Goal: Task Accomplishment & Management: Manage account settings

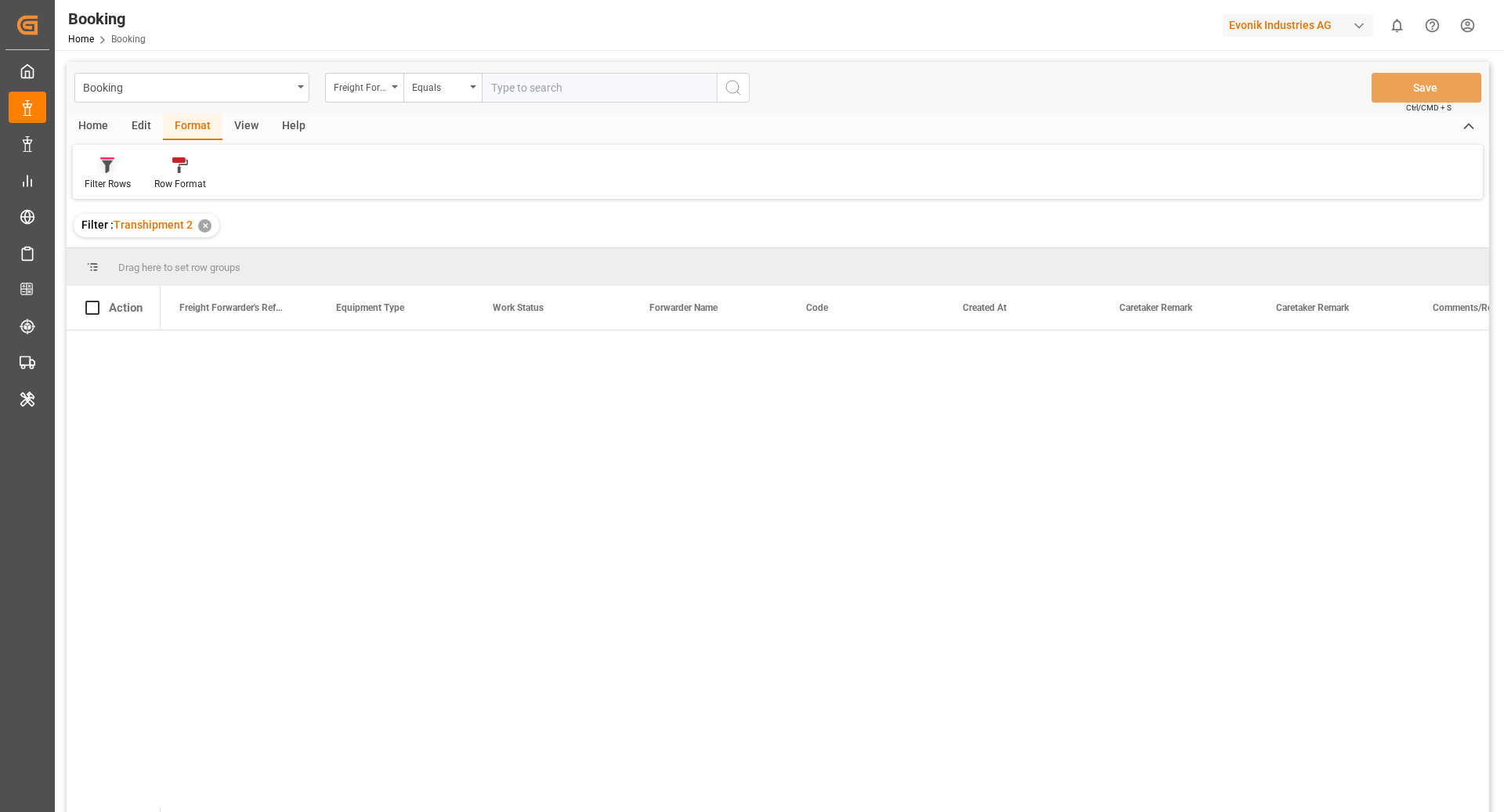
click at [112, 157] on icon at bounding box center [106, 158] width 14 height 2
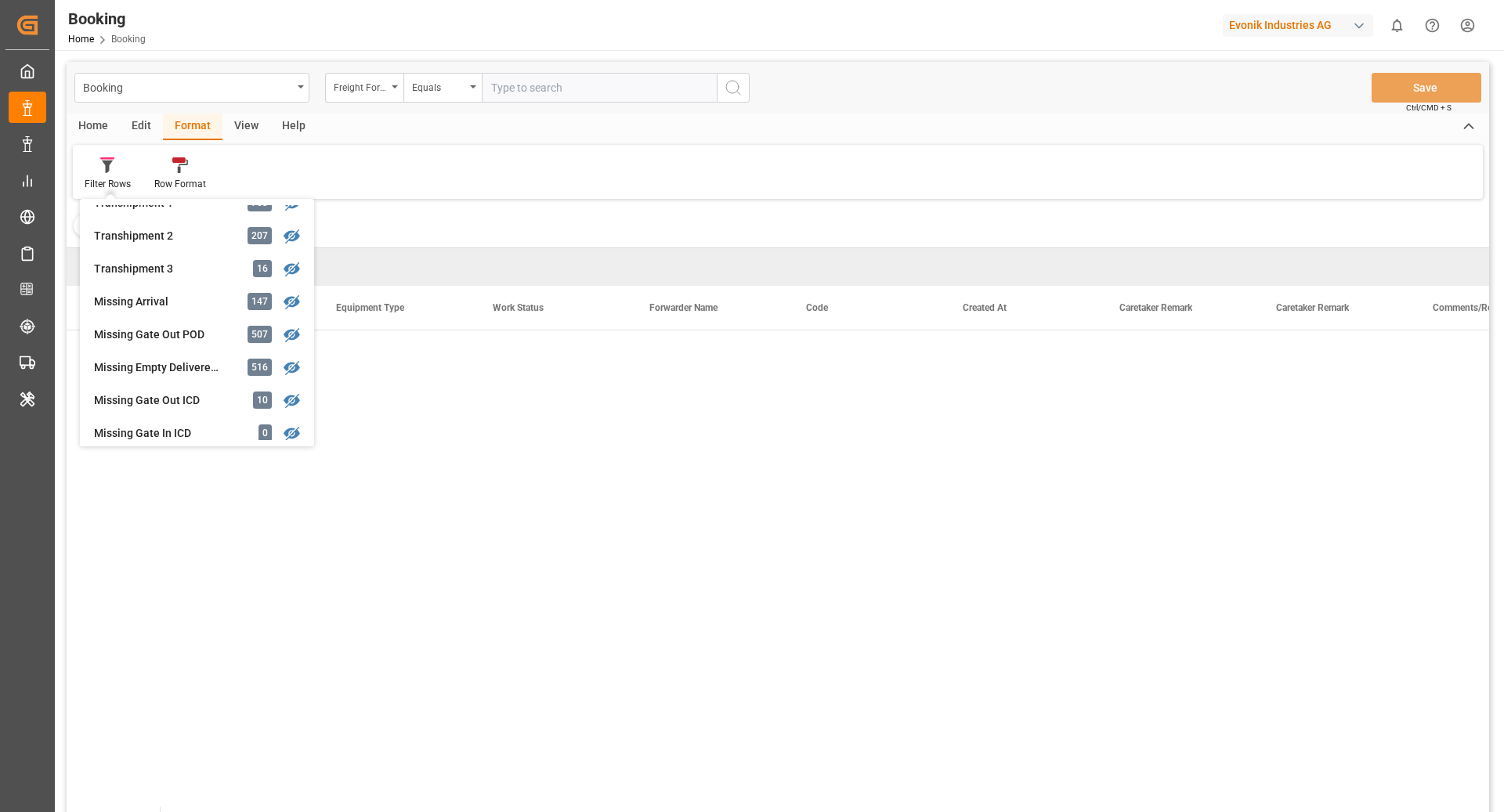
scroll to position [526, 0]
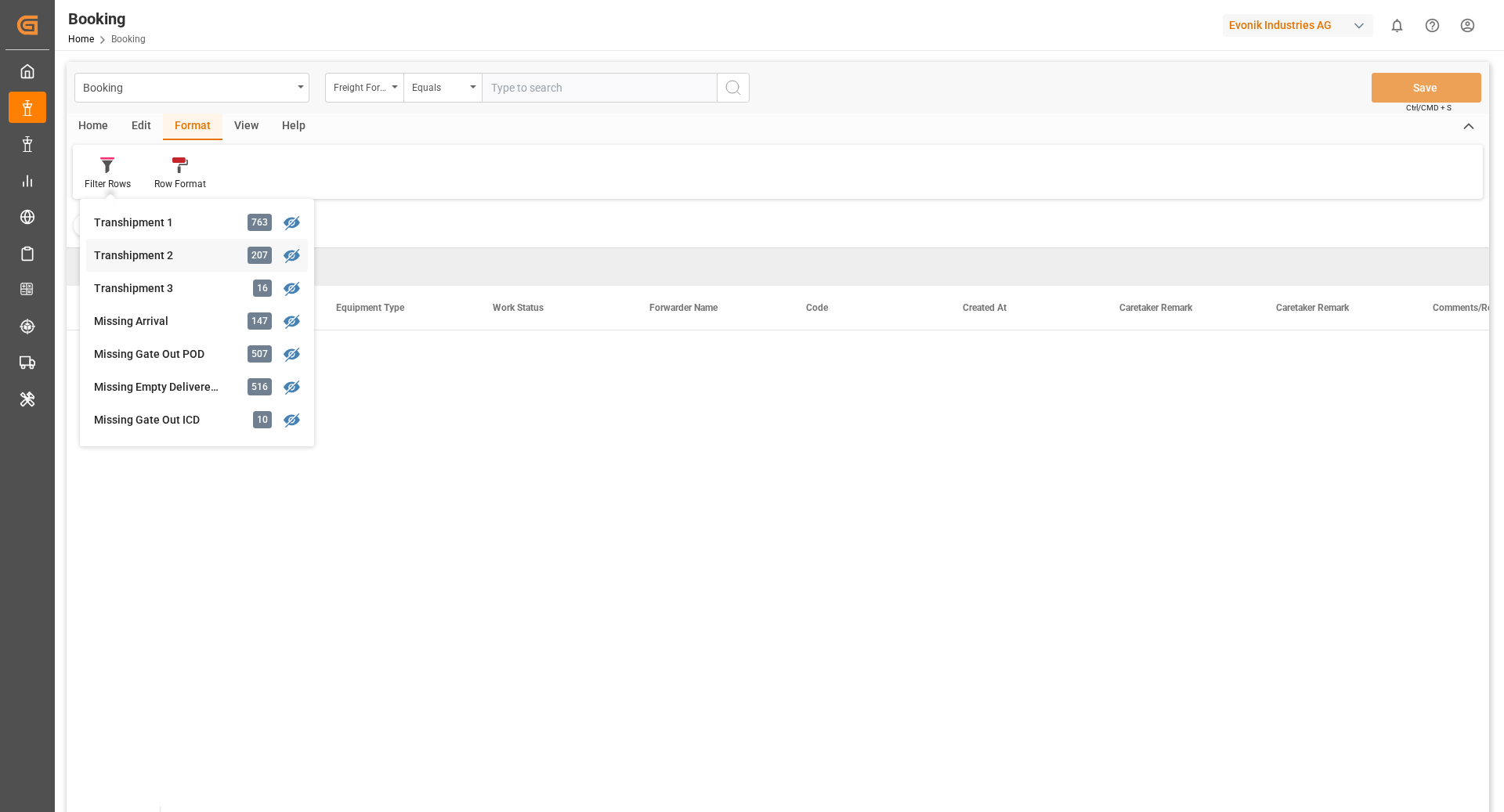
click at [198, 247] on div "Transhipment 2" at bounding box center [162, 255] width 137 height 16
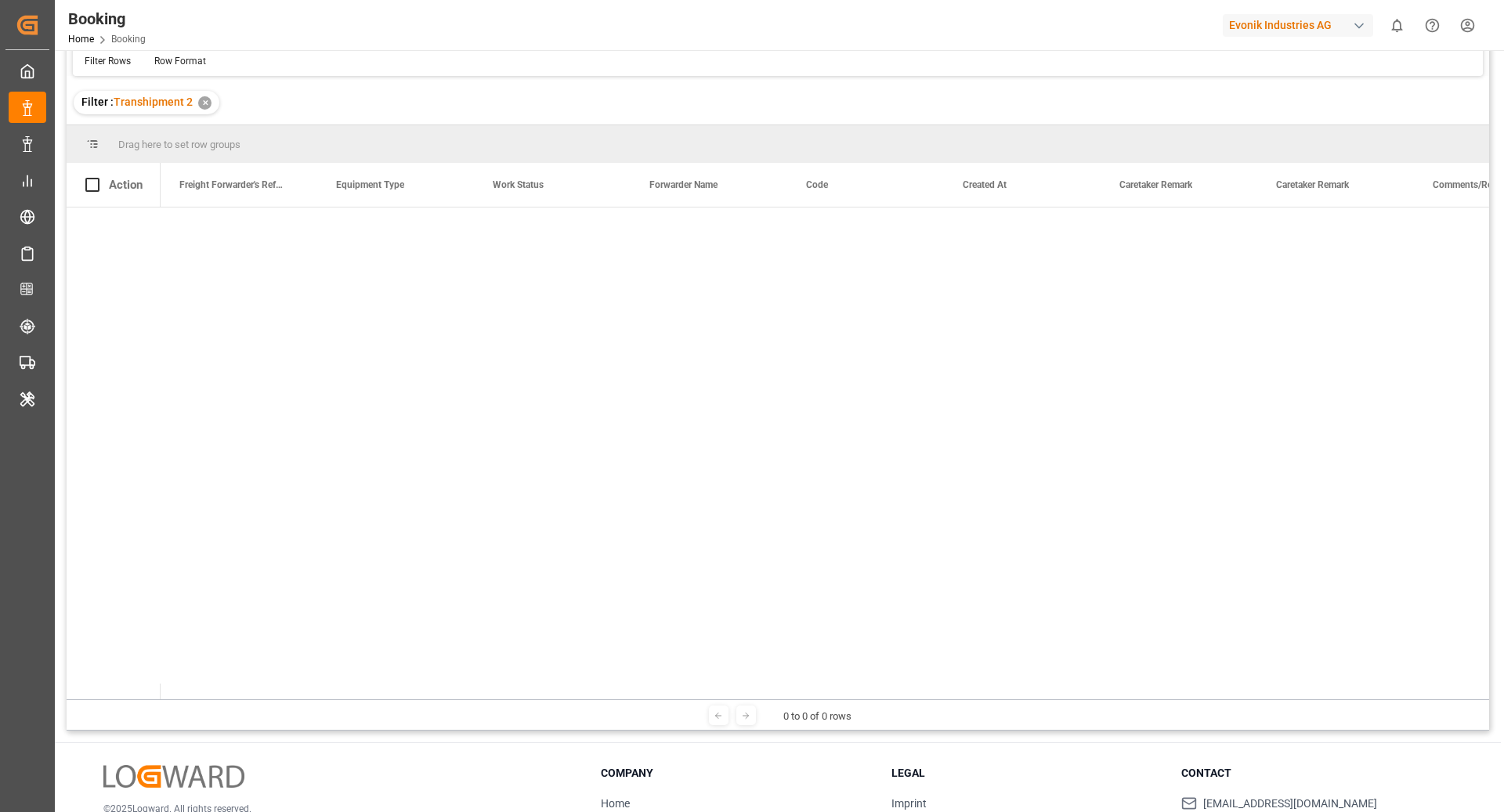
scroll to position [0, 0]
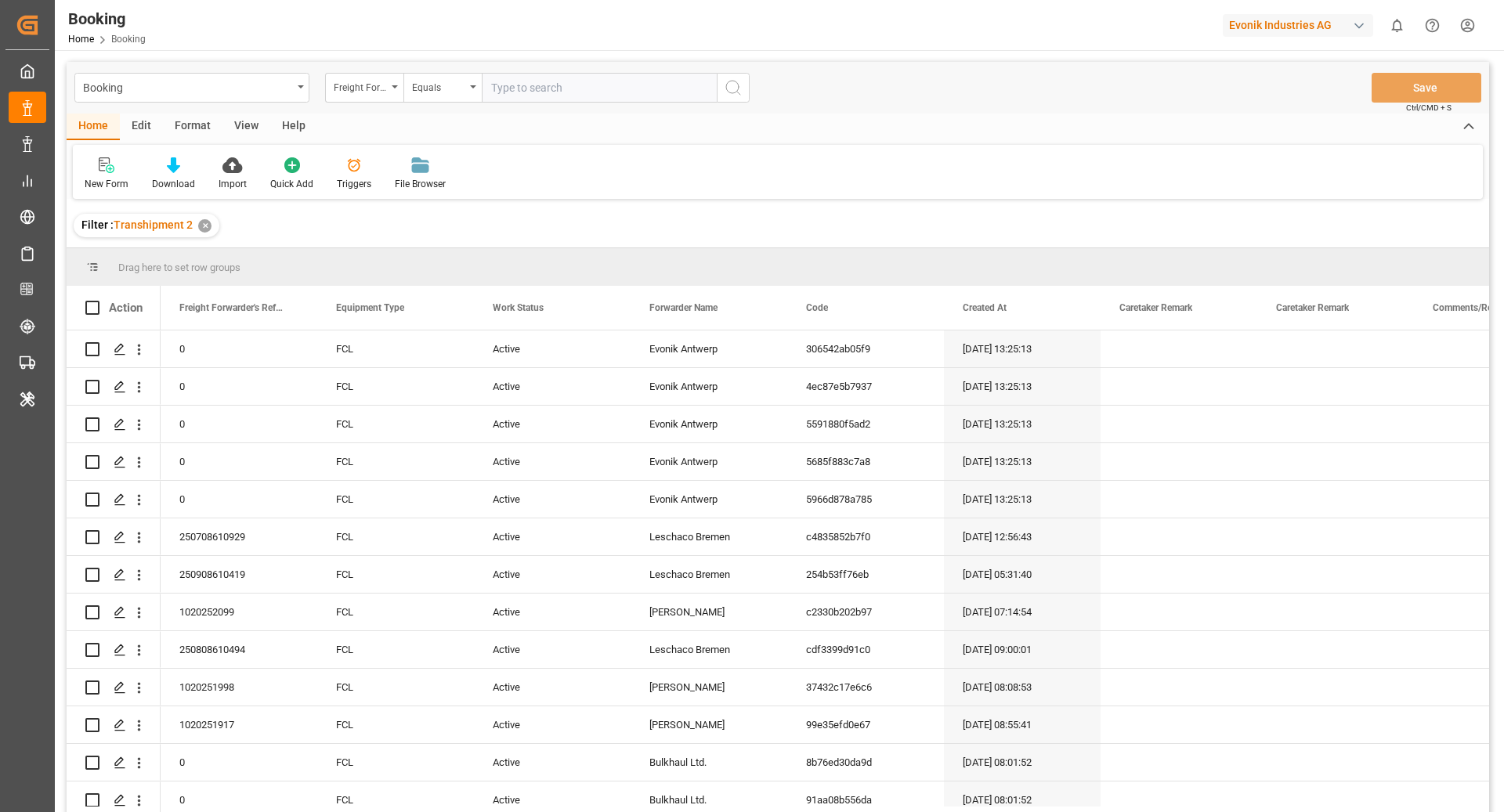
drag, startPoint x: 237, startPoint y: 126, endPoint x: 183, endPoint y: 153, distance: 60.4
click at [237, 126] on div "View" at bounding box center [246, 127] width 47 height 27
click at [120, 174] on div "Default" at bounding box center [100, 174] width 54 height 34
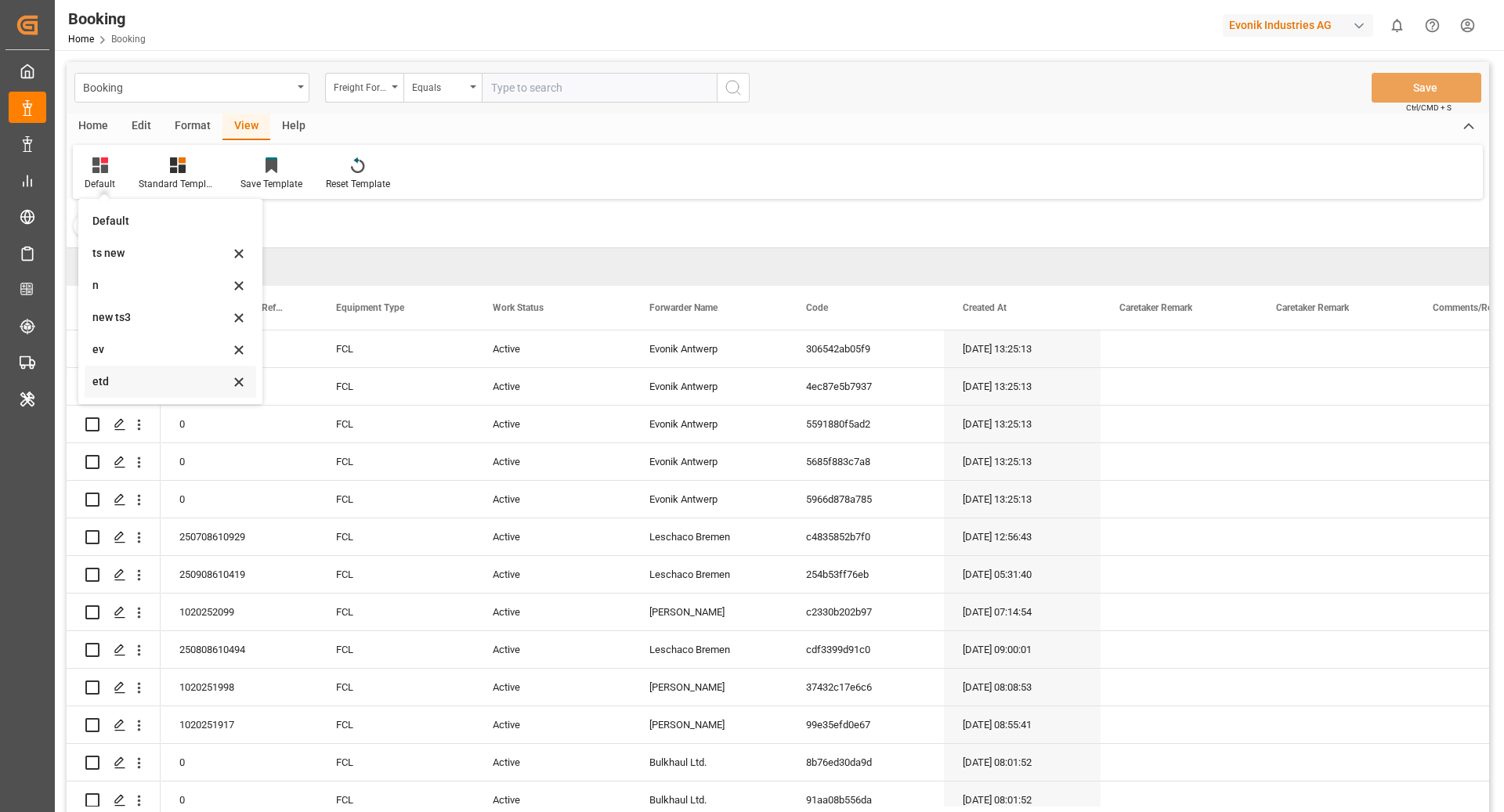
scroll to position [28, 0]
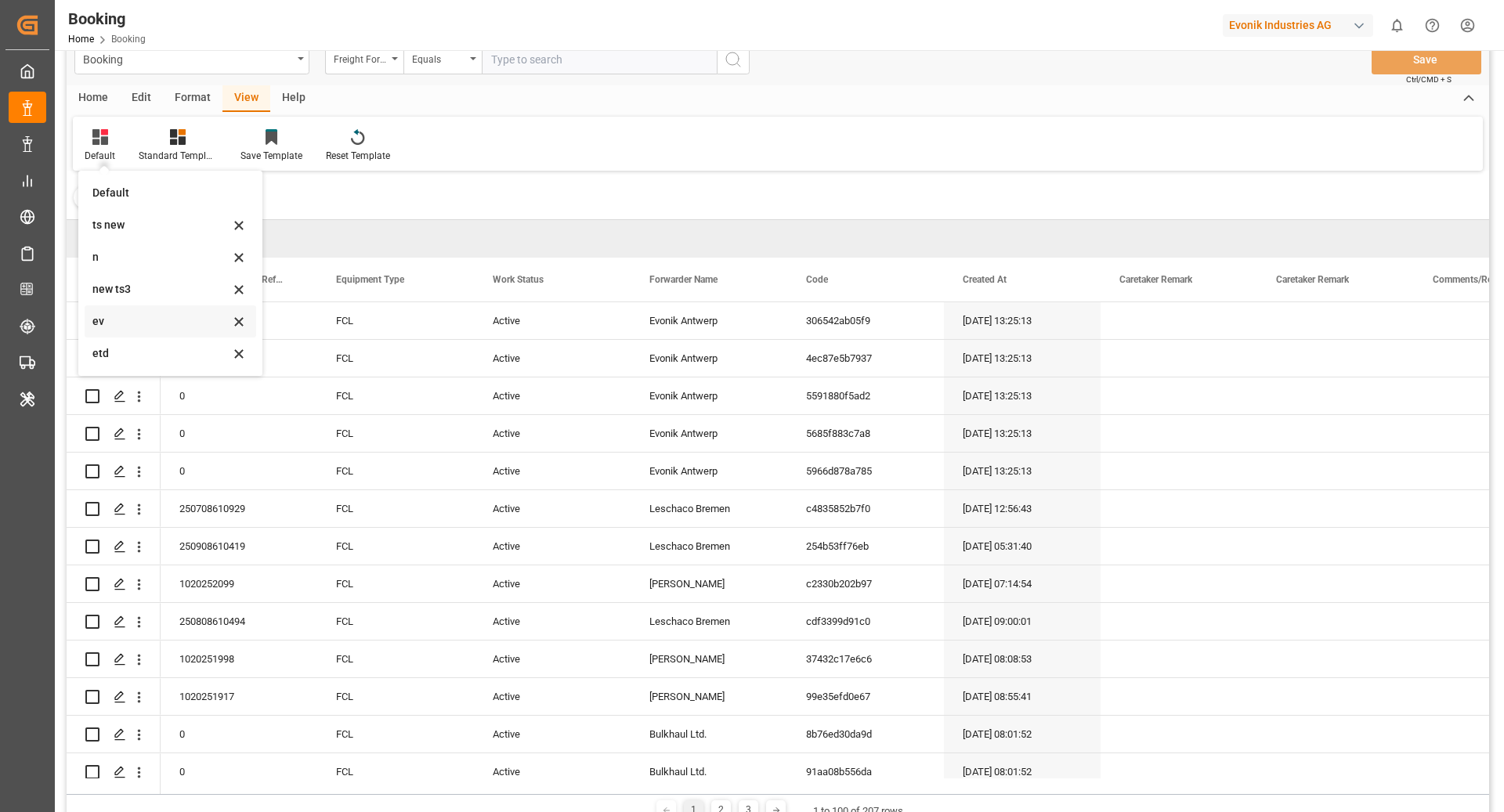
click at [141, 322] on div "ev" at bounding box center [160, 322] width 137 height 16
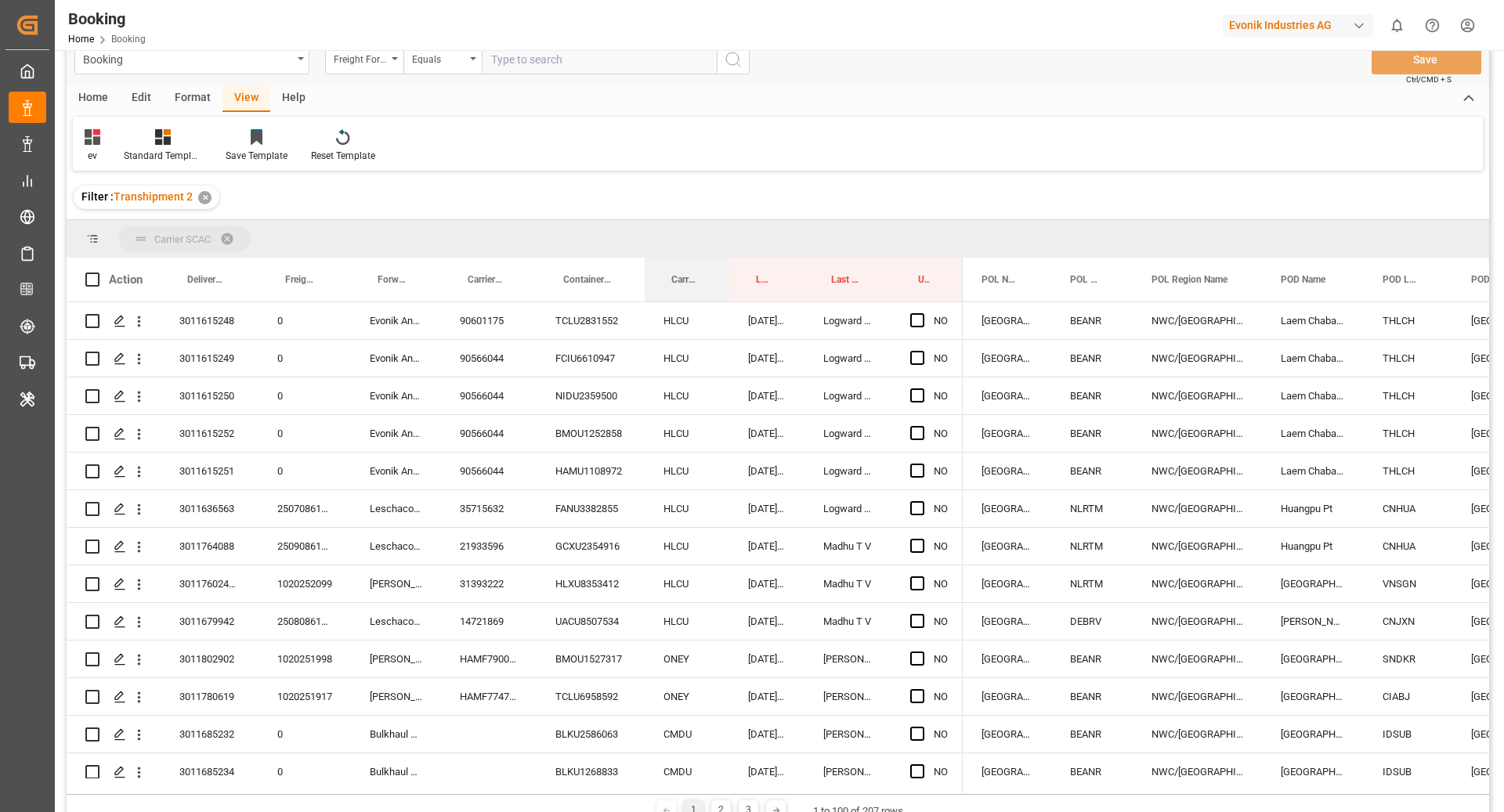
drag, startPoint x: 680, startPoint y: 275, endPoint x: 675, endPoint y: 240, distance: 35.4
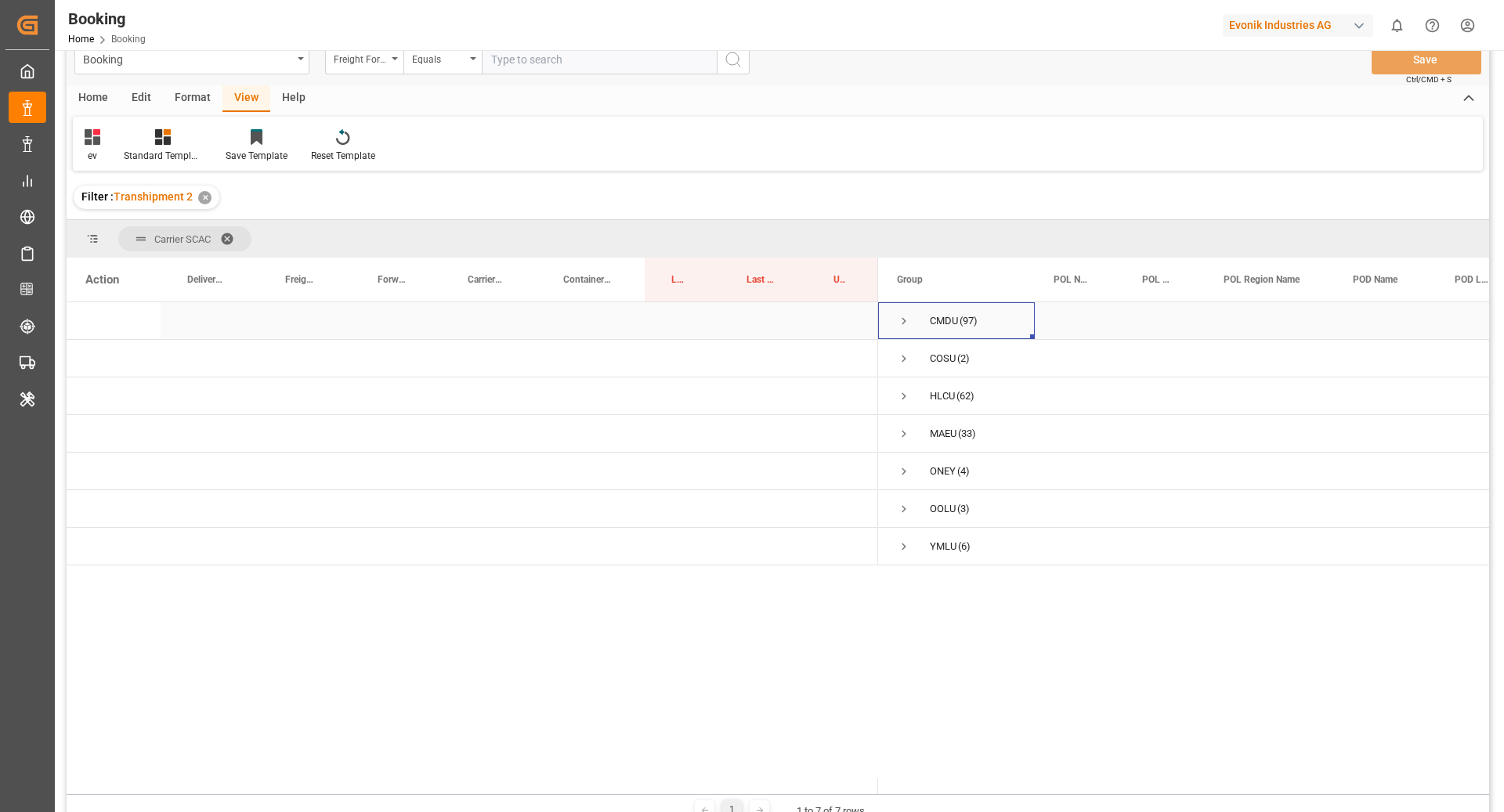
click at [900, 319] on span "Press SPACE to select this row." at bounding box center [903, 321] width 14 height 14
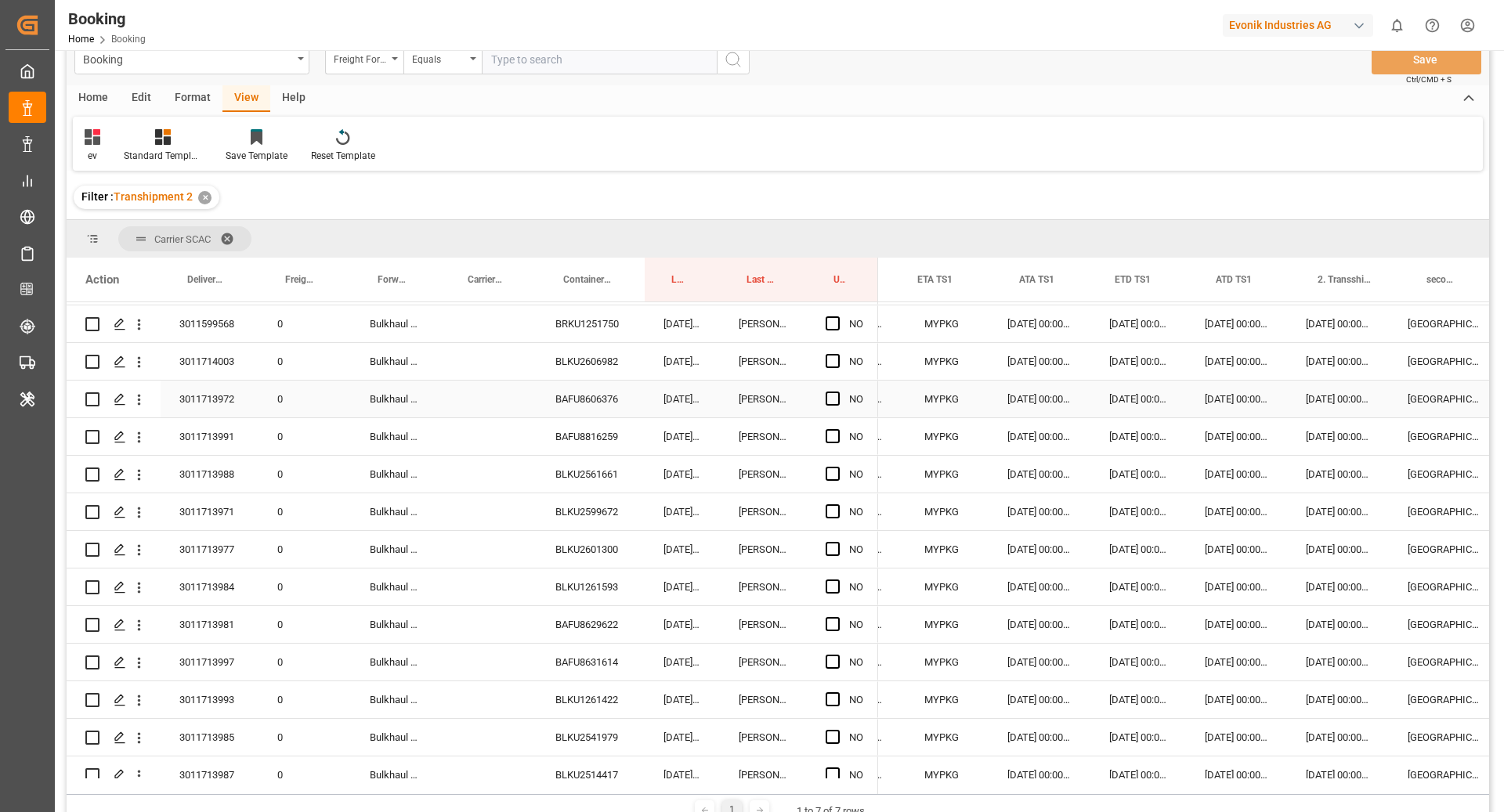
scroll to position [0, 0]
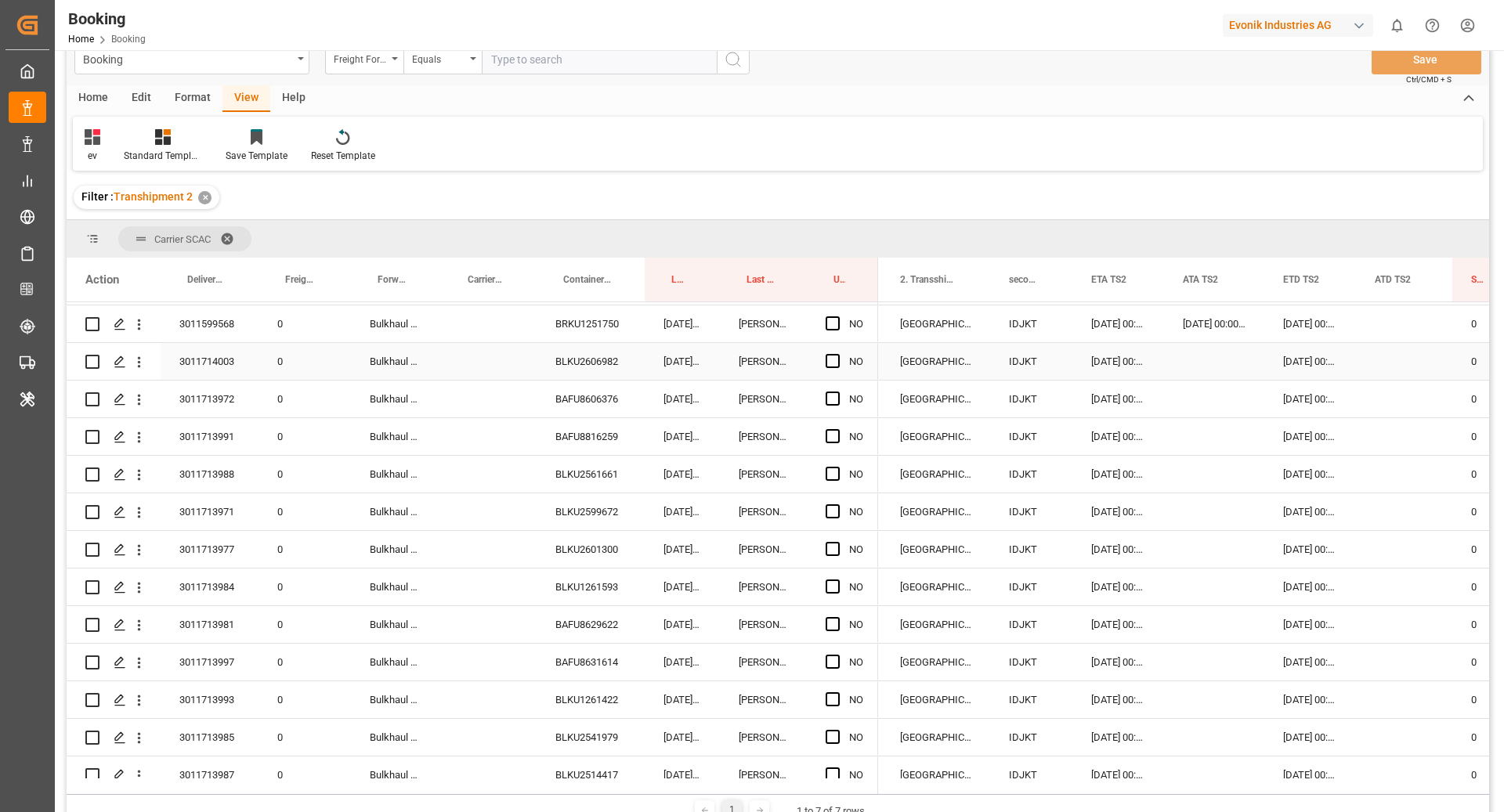
click at [592, 371] on div "BLKU2606982" at bounding box center [590, 361] width 108 height 37
drag, startPoint x: 834, startPoint y: 361, endPoint x: 918, endPoint y: 397, distance: 91.4
click at [834, 361] on span "Press SPACE to select this row." at bounding box center [832, 360] width 14 height 14
click at [838, 354] on input "Press SPACE to select this row." at bounding box center [838, 354] width 0 height 0
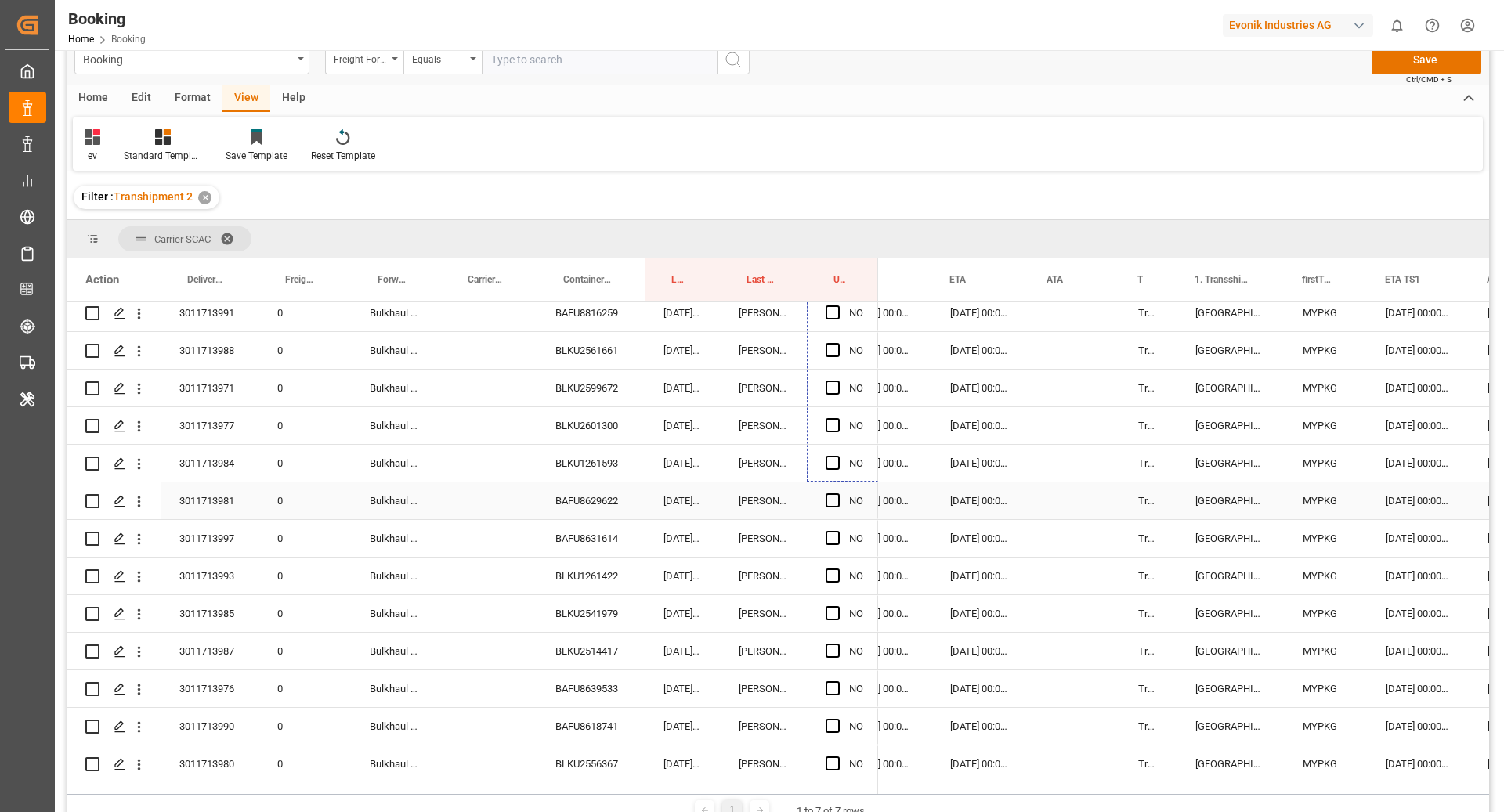
drag, startPoint x: 877, startPoint y: 377, endPoint x: 867, endPoint y: 491, distance: 114.4
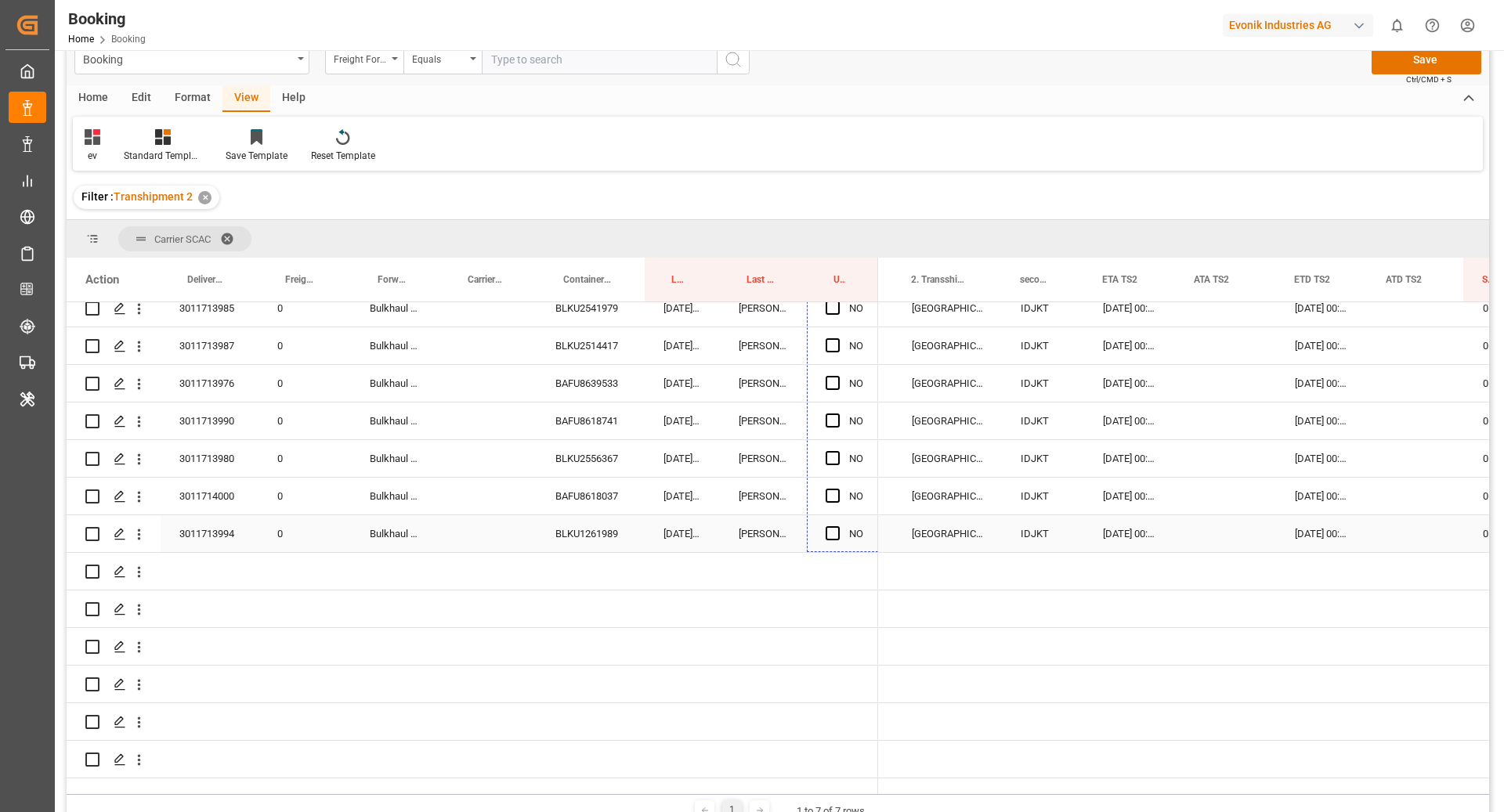
drag, startPoint x: 877, startPoint y: 479, endPoint x: 852, endPoint y: 515, distance: 43.8
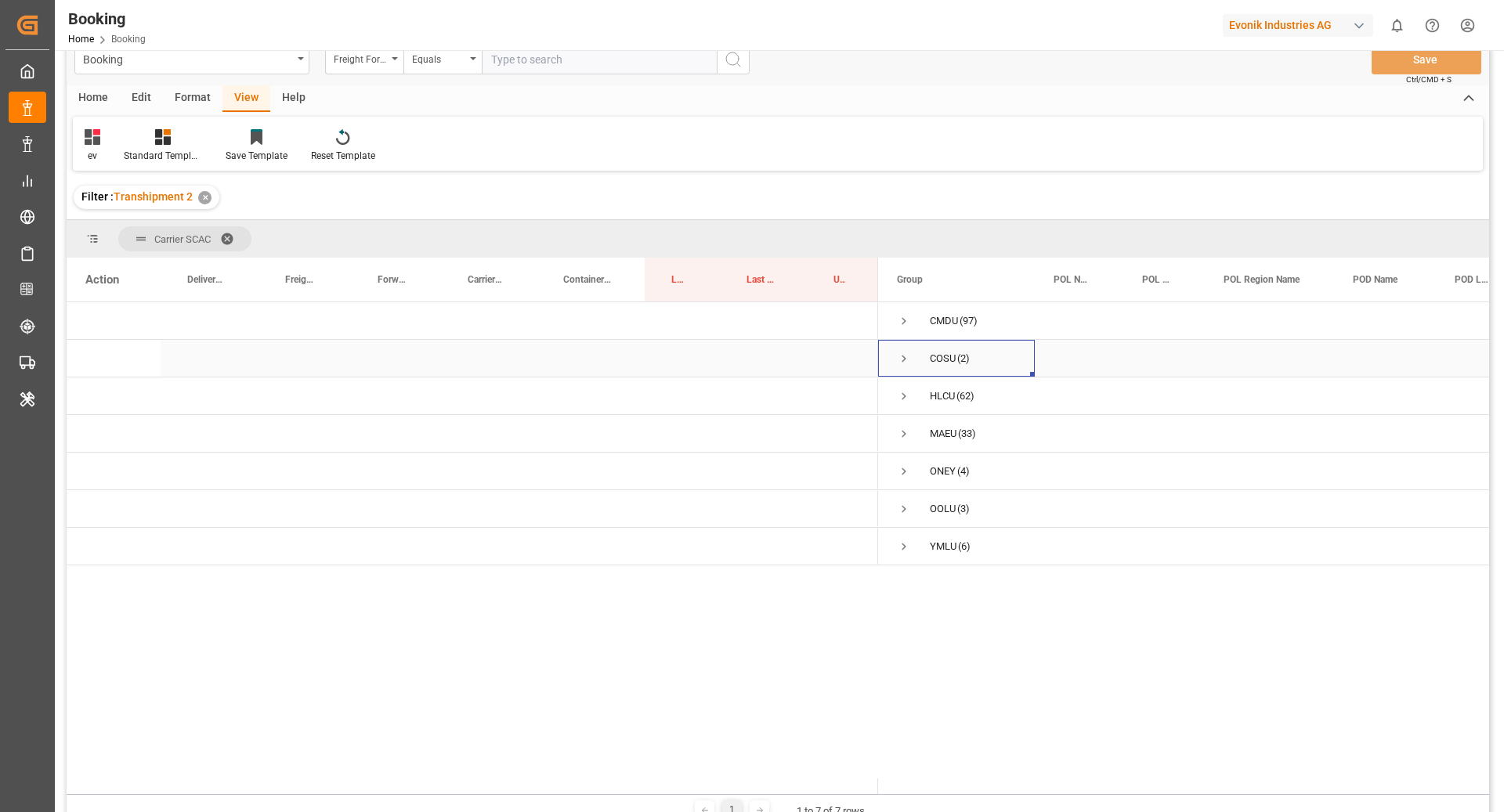
click at [903, 357] on span "Press SPACE to select this row." at bounding box center [903, 359] width 14 height 14
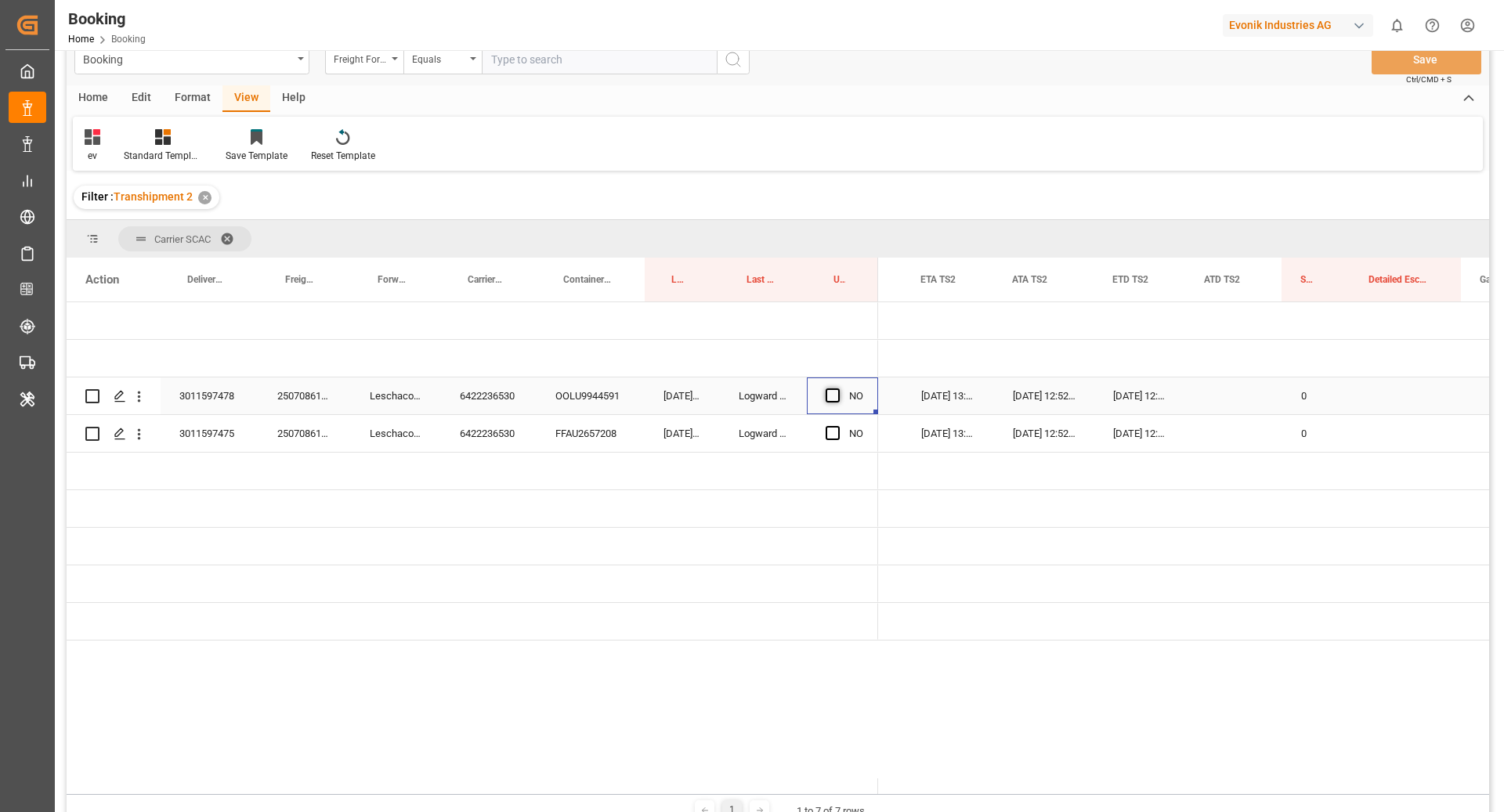
click at [833, 400] on span "Press SPACE to select this row." at bounding box center [832, 395] width 14 height 14
click at [838, 389] on input "Press SPACE to select this row." at bounding box center [838, 389] width 0 height 0
click at [833, 429] on span "Press SPACE to select this row." at bounding box center [832, 432] width 14 height 14
click at [838, 426] on input "Press SPACE to select this row." at bounding box center [838, 426] width 0 height 0
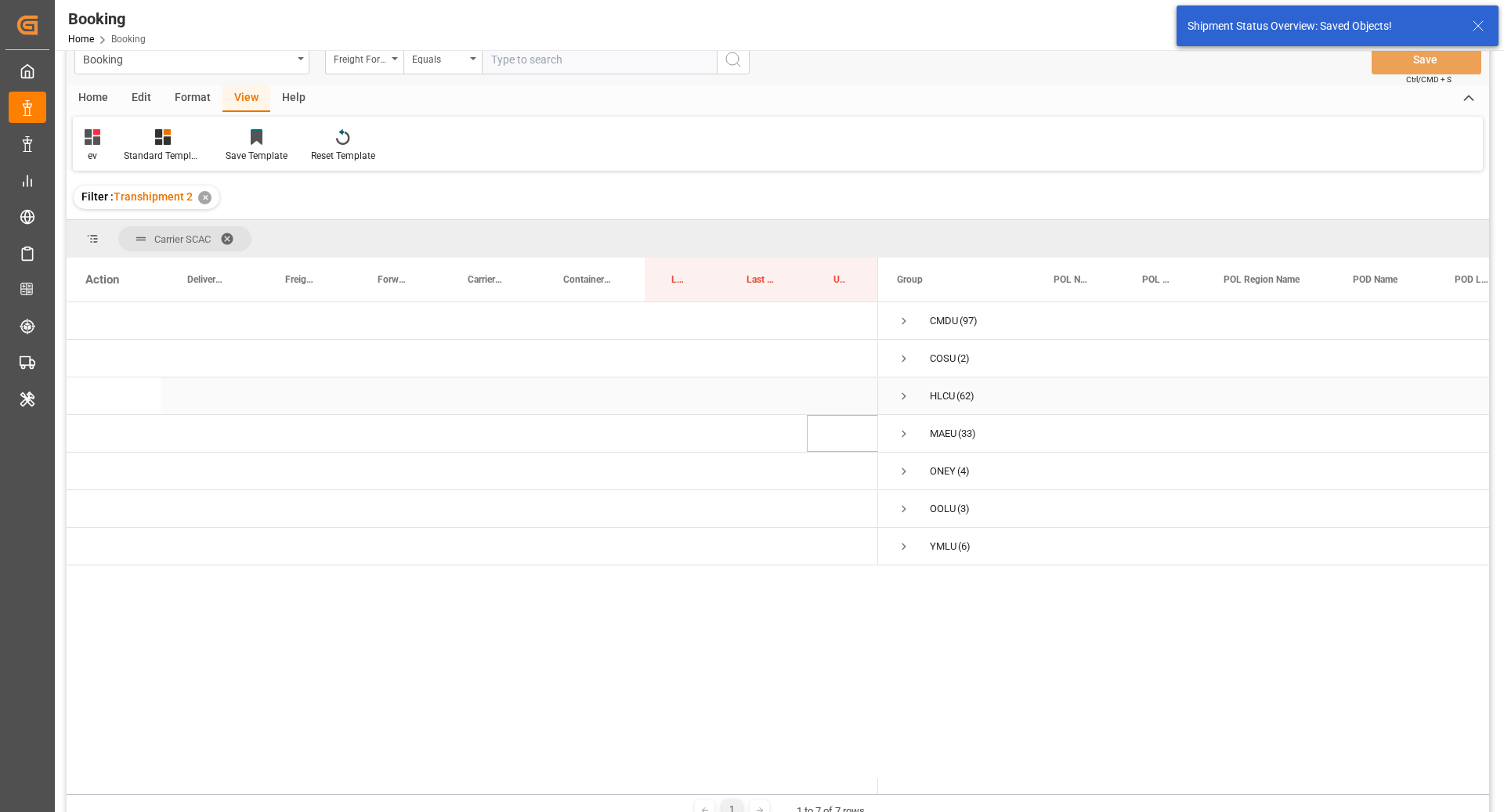
click at [902, 400] on span "Press SPACE to select this row." at bounding box center [903, 395] width 14 height 14
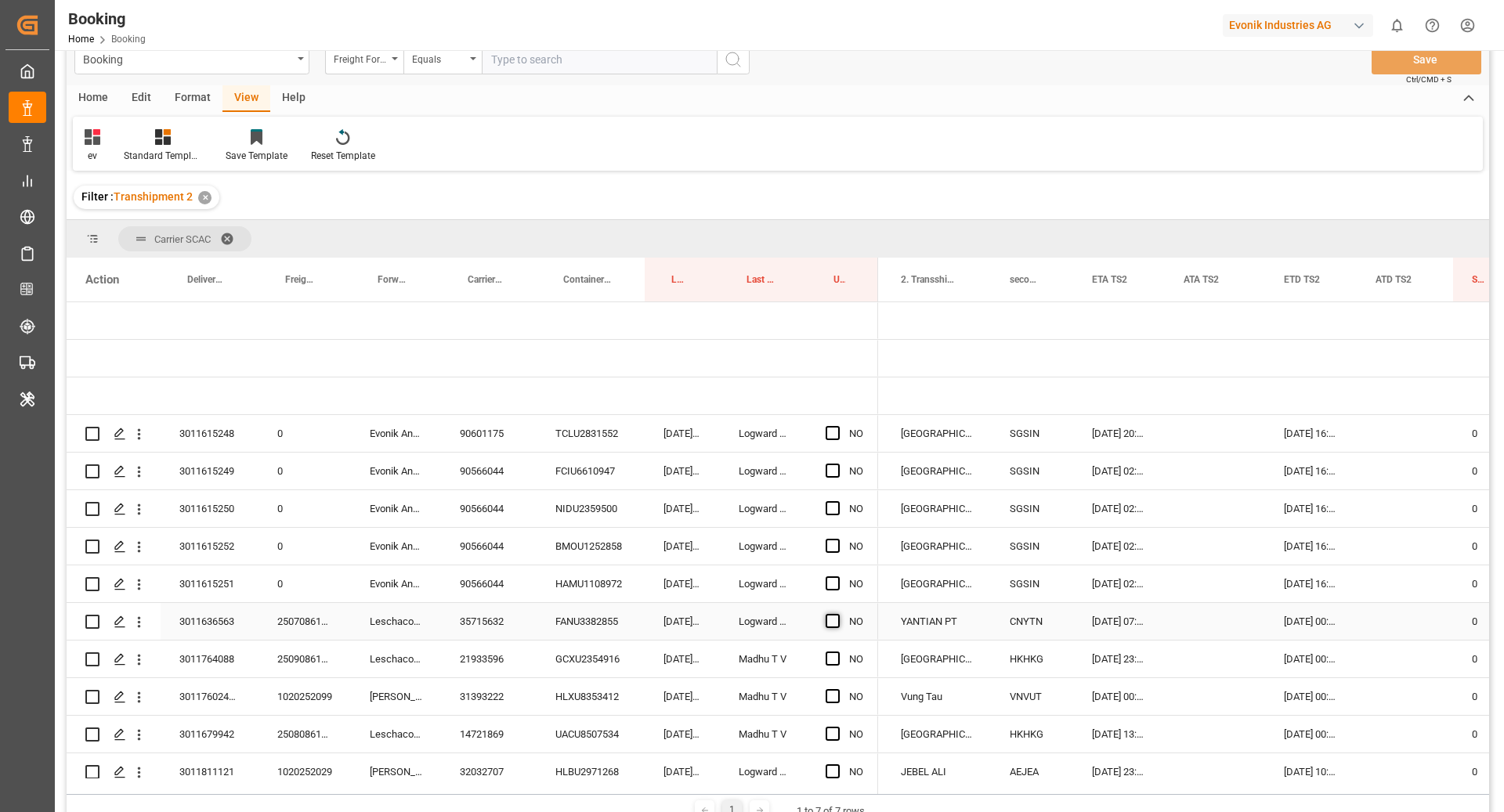
click at [825, 622] on span "Press SPACE to select this row." at bounding box center [832, 620] width 14 height 14
click at [838, 614] on input "Press SPACE to select this row." at bounding box center [838, 614] width 0 height 0
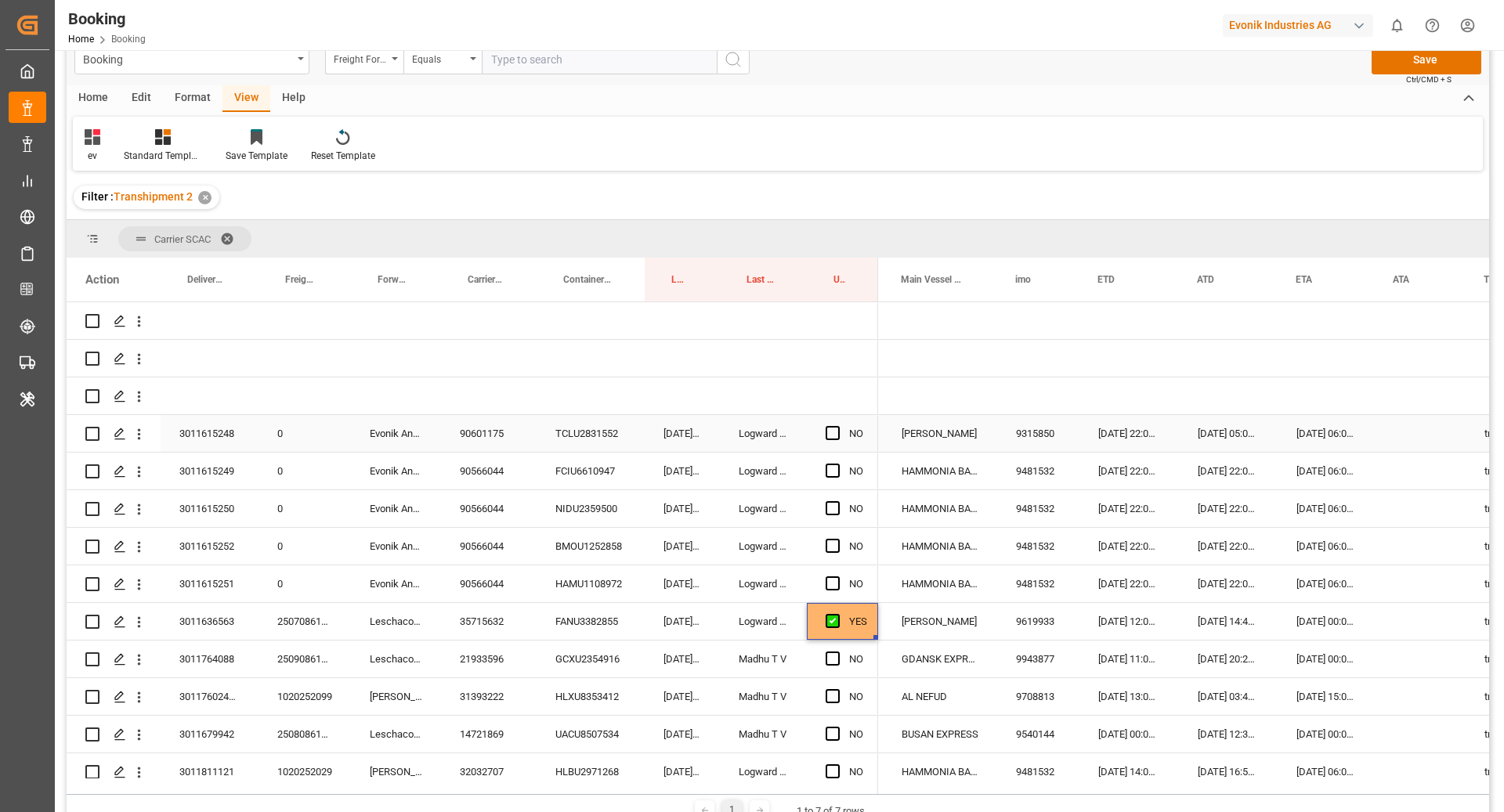
click at [824, 430] on div "NO" at bounding box center [842, 433] width 71 height 37
click at [835, 432] on span "Press SPACE to select this row." at bounding box center [832, 432] width 14 height 14
click at [838, 426] on input "Press SPACE to select this row." at bounding box center [838, 426] width 0 height 0
drag, startPoint x: 875, startPoint y: 449, endPoint x: 865, endPoint y: 613, distance: 164.3
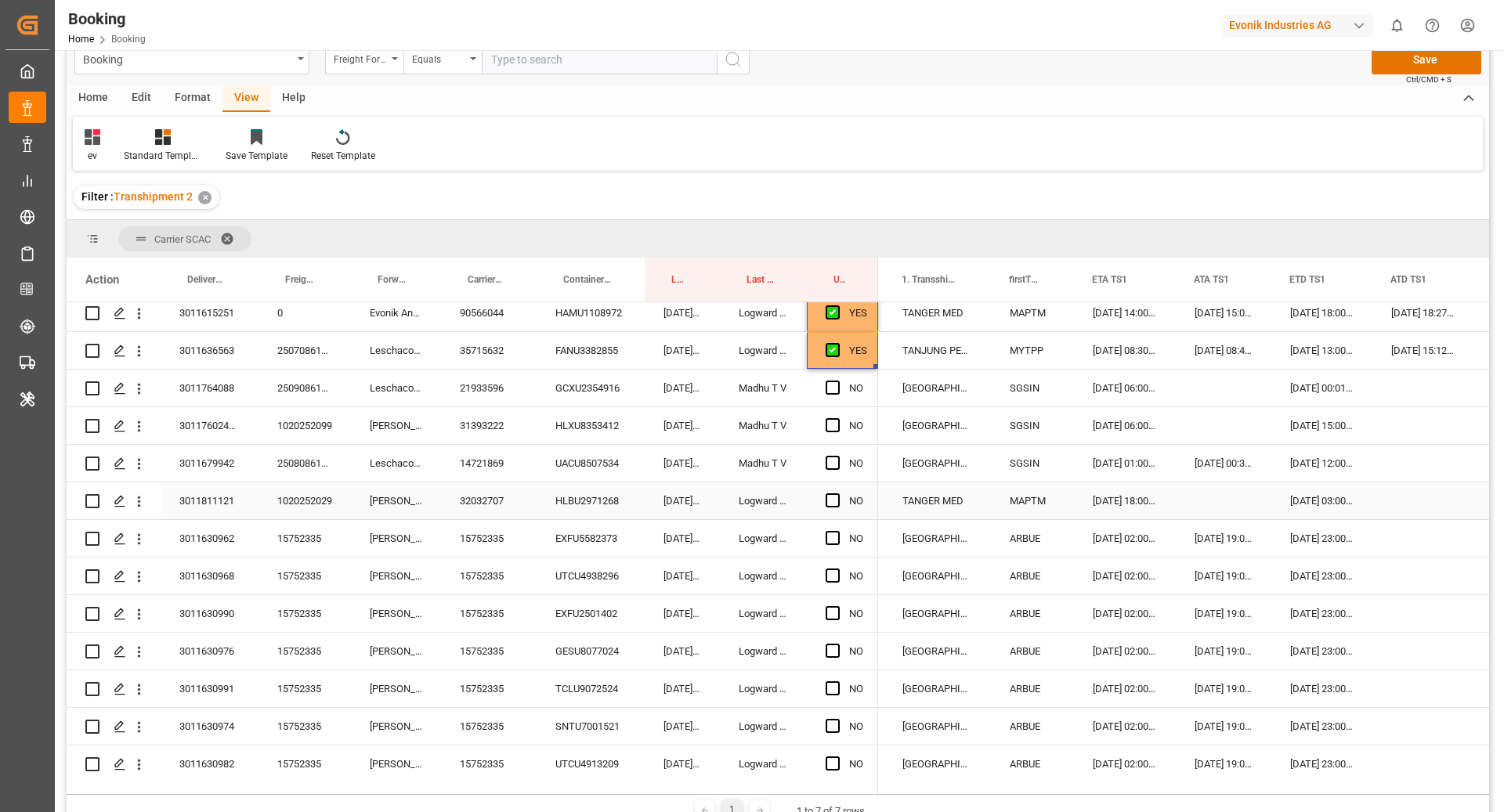
click at [832, 505] on span "Press SPACE to select this row." at bounding box center [832, 500] width 14 height 14
click at [838, 494] on input "Press SPACE to select this row." at bounding box center [838, 494] width 0 height 0
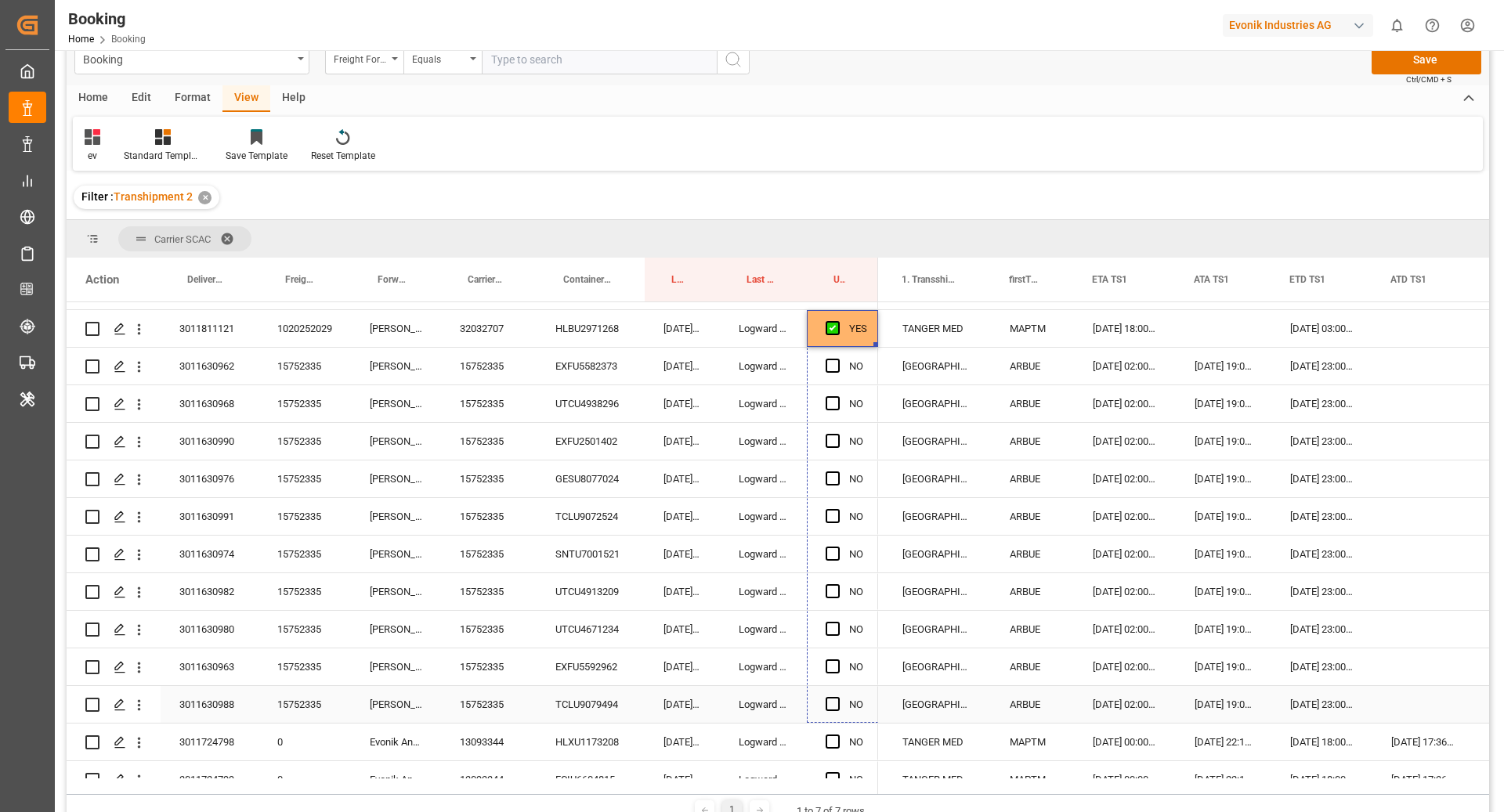
drag, startPoint x: 874, startPoint y: 515, endPoint x: 846, endPoint y: 688, distance: 175.3
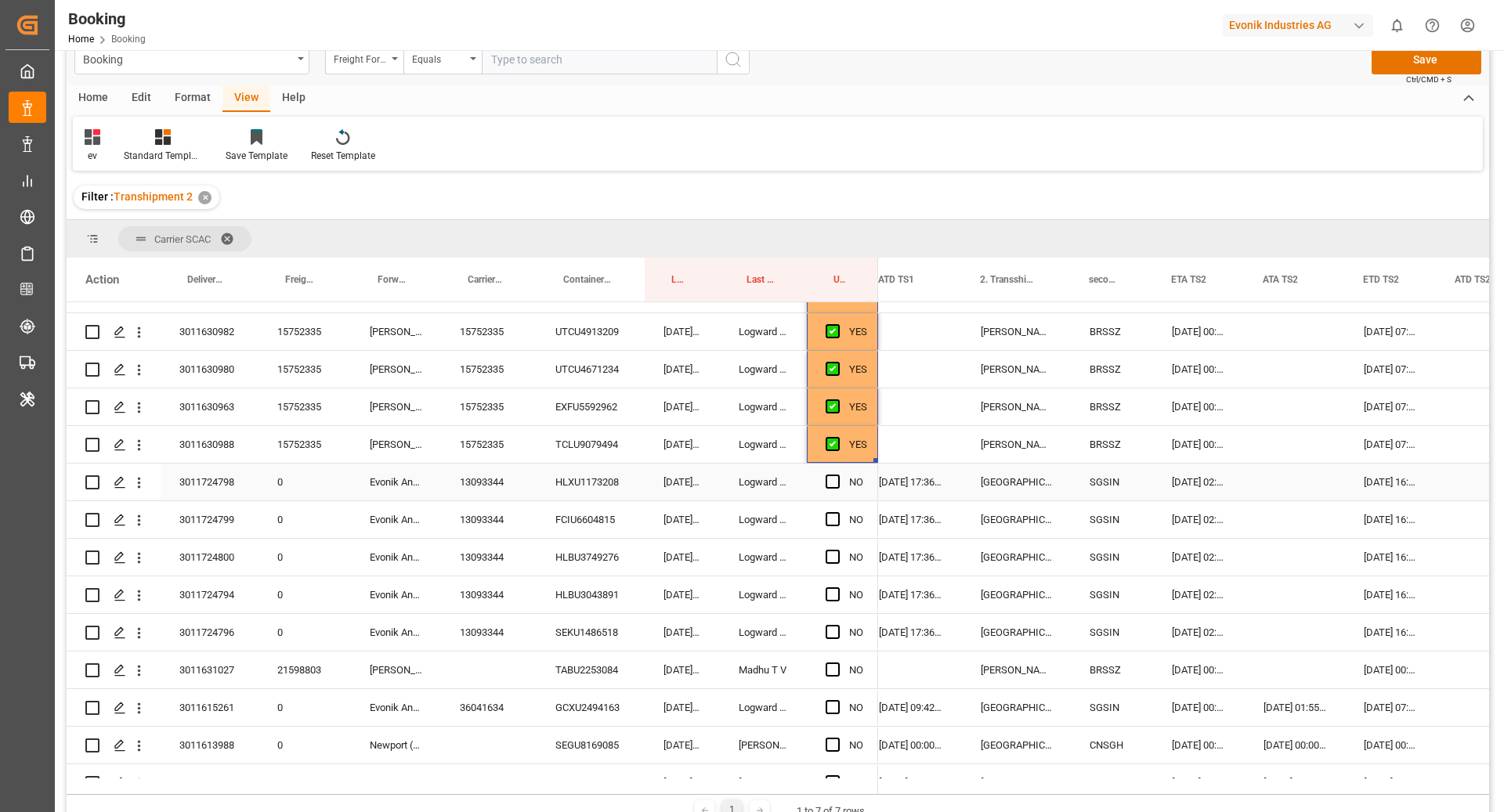
click at [833, 482] on span "Press SPACE to select this row." at bounding box center [832, 481] width 14 height 14
click at [838, 475] on input "Press SPACE to select this row." at bounding box center [838, 475] width 0 height 0
drag, startPoint x: 875, startPoint y: 497, endPoint x: 875, endPoint y: 617, distance: 120.0
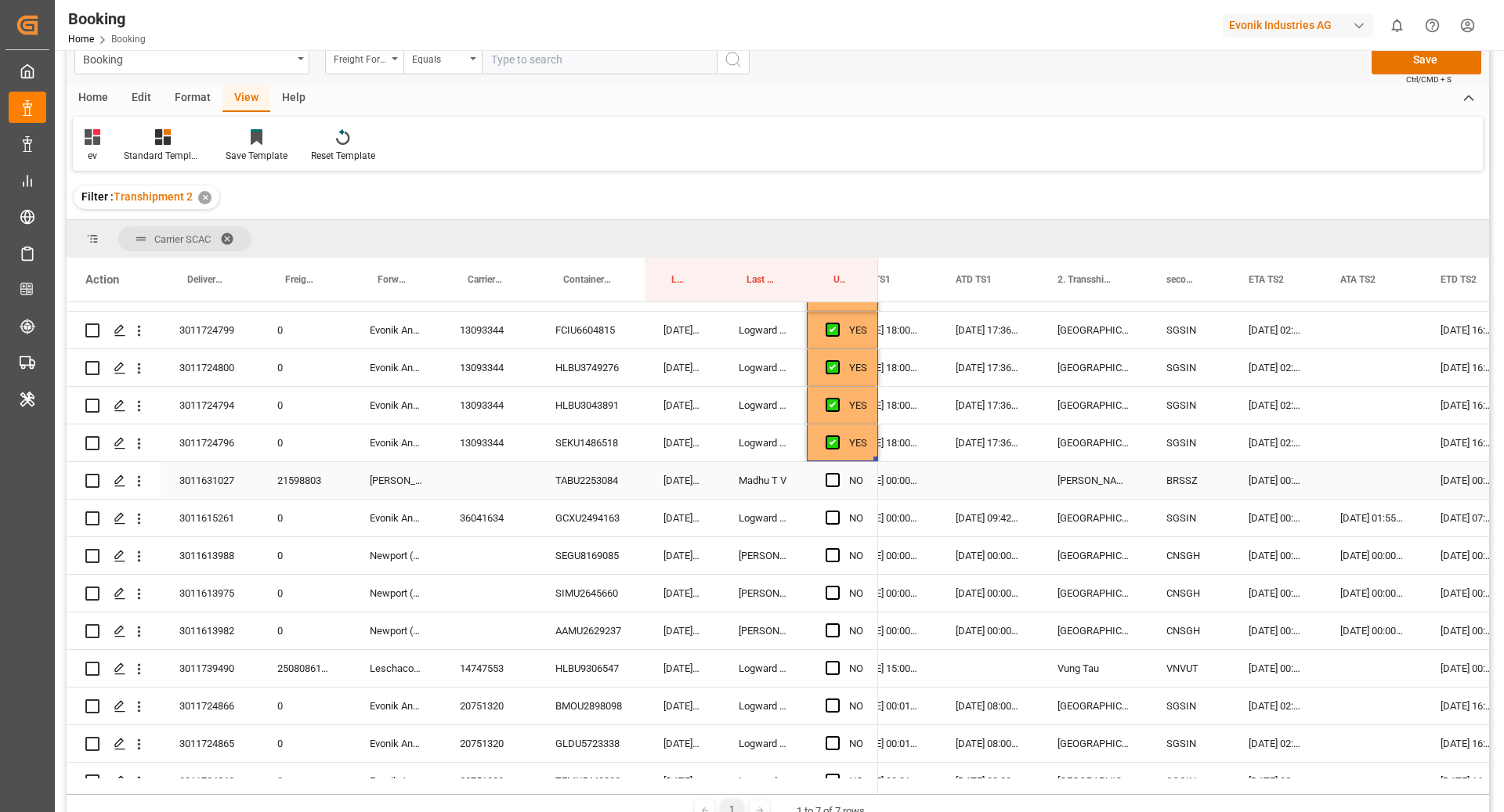
scroll to position [0, 2060]
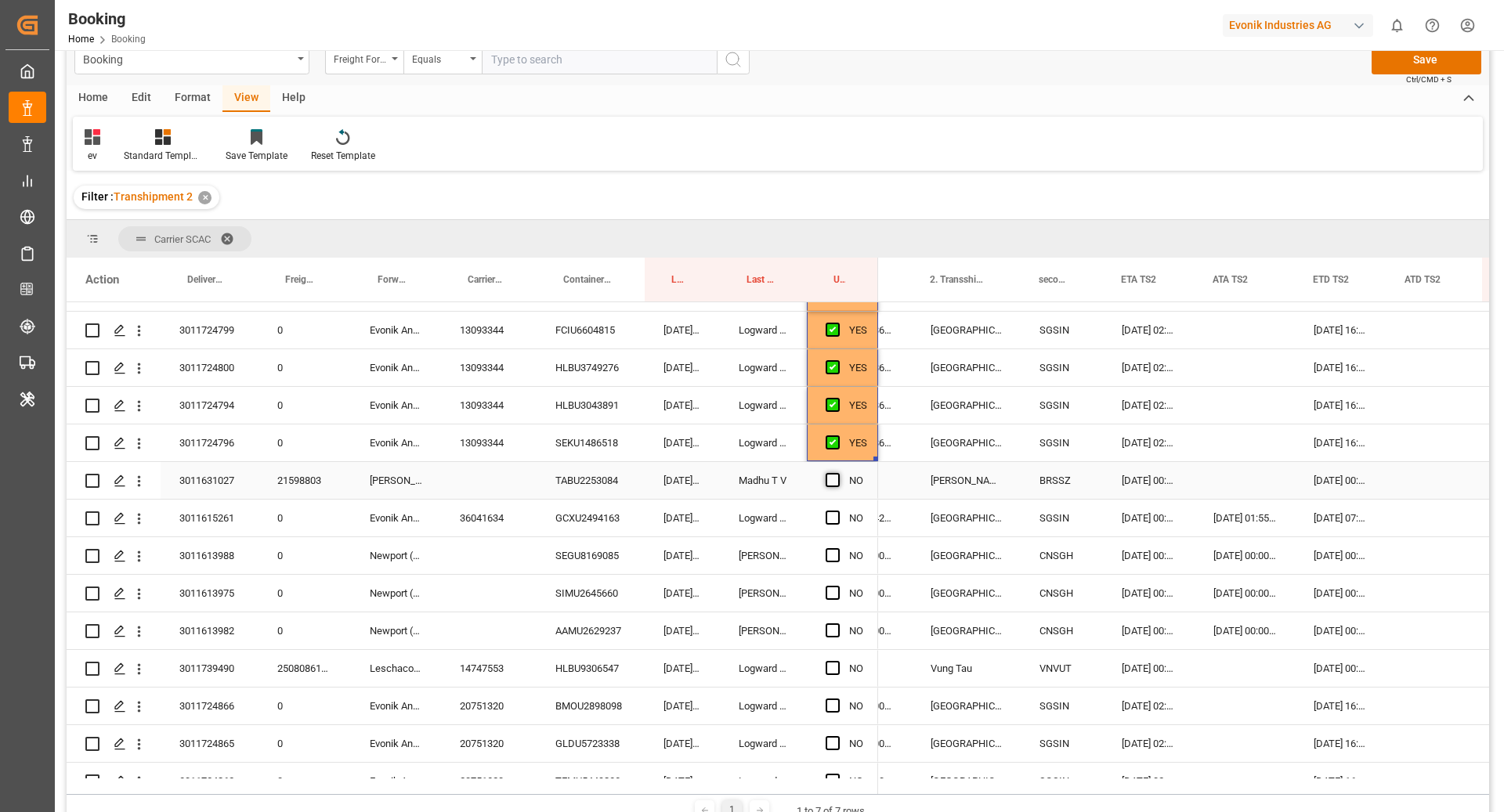
click at [838, 479] on span "Press SPACE to select this row." at bounding box center [832, 480] width 14 height 14
click at [838, 473] on input "Press SPACE to select this row." at bounding box center [838, 473] width 0 height 0
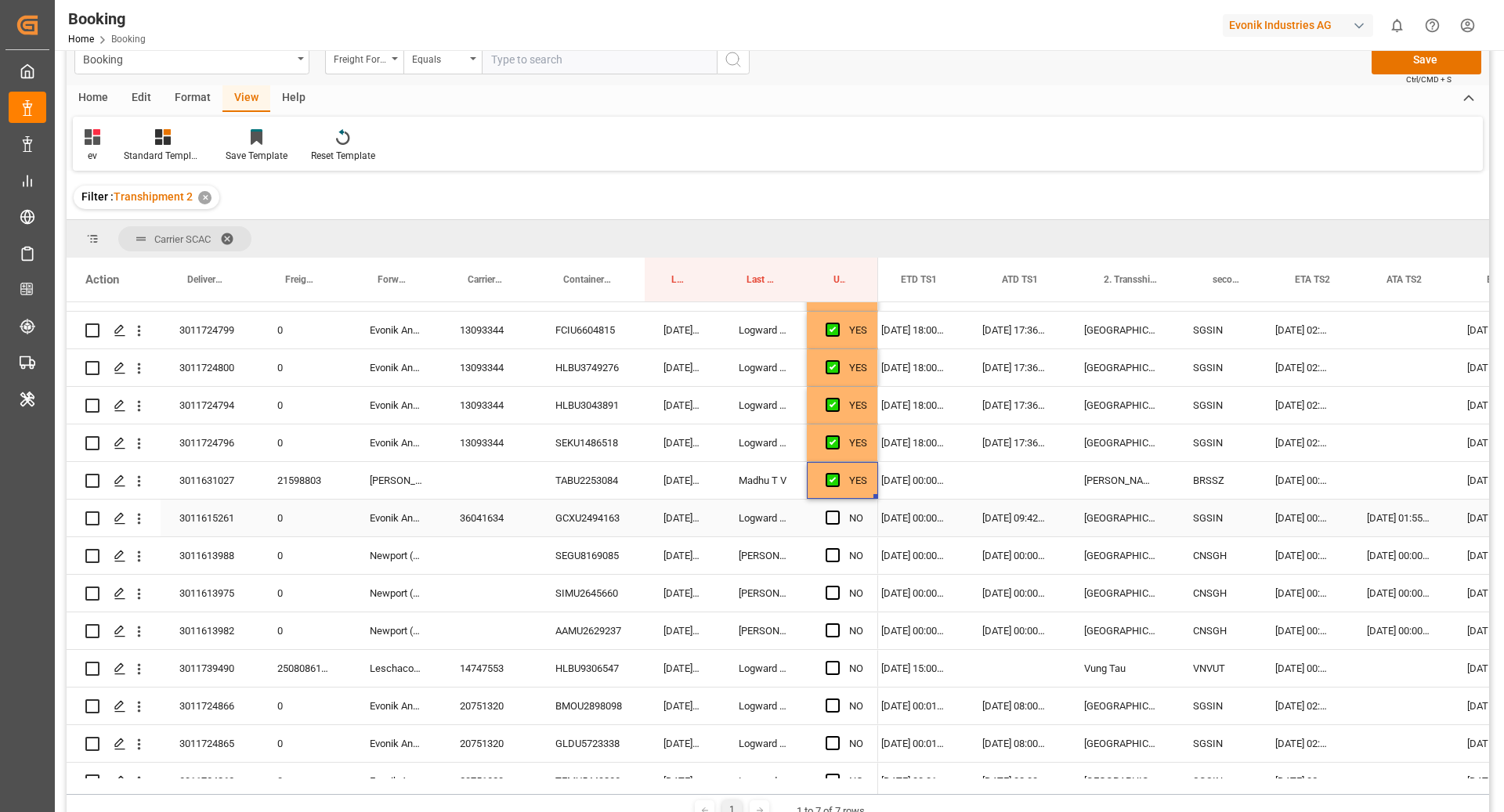
scroll to position [0, 0]
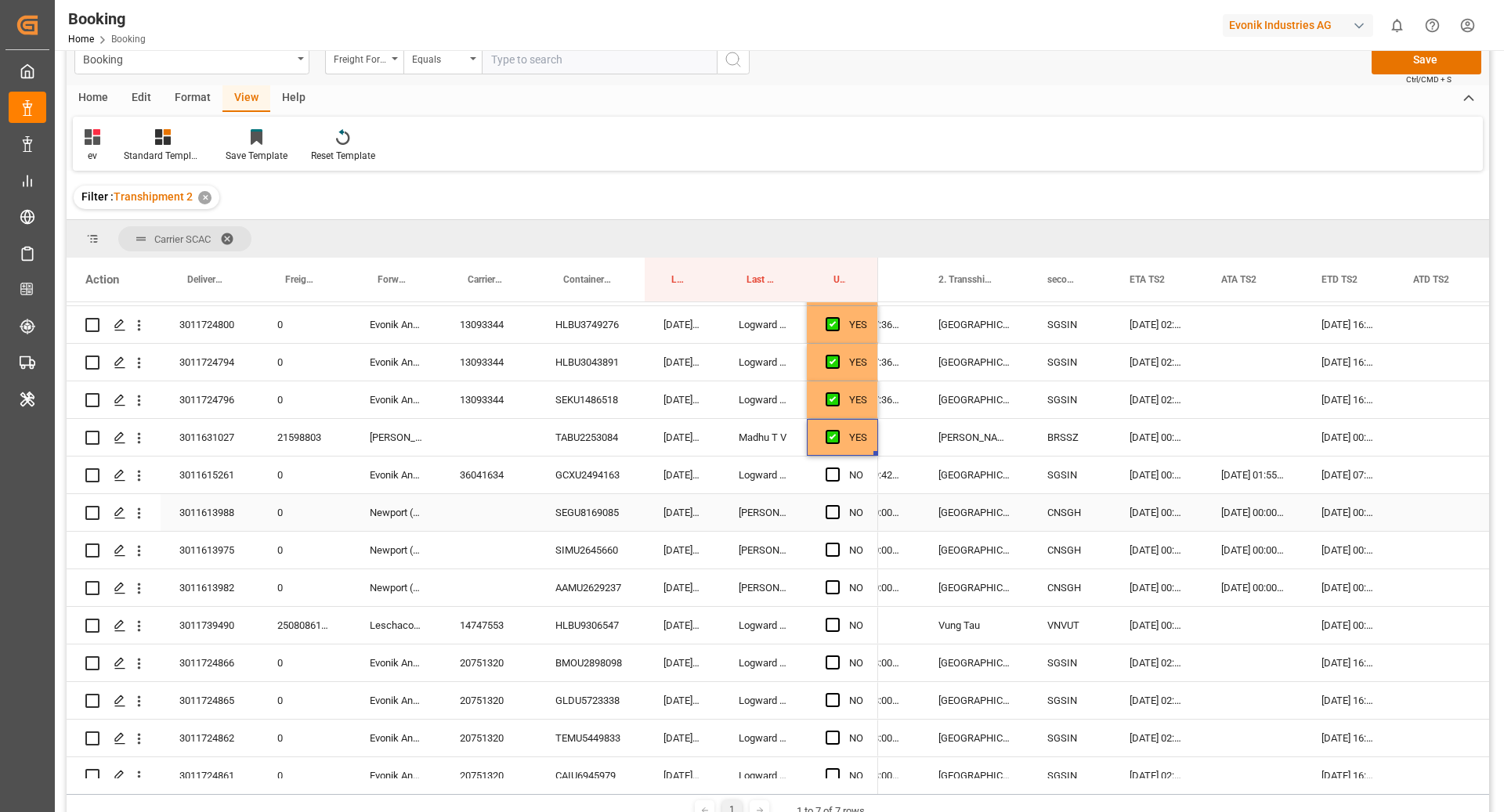
click at [615, 514] on div "SEGU8169085" at bounding box center [590, 512] width 108 height 37
click at [589, 554] on div "SIMU2645660" at bounding box center [590, 550] width 108 height 37
click at [137, 517] on icon "open menu" at bounding box center [139, 513] width 16 height 16
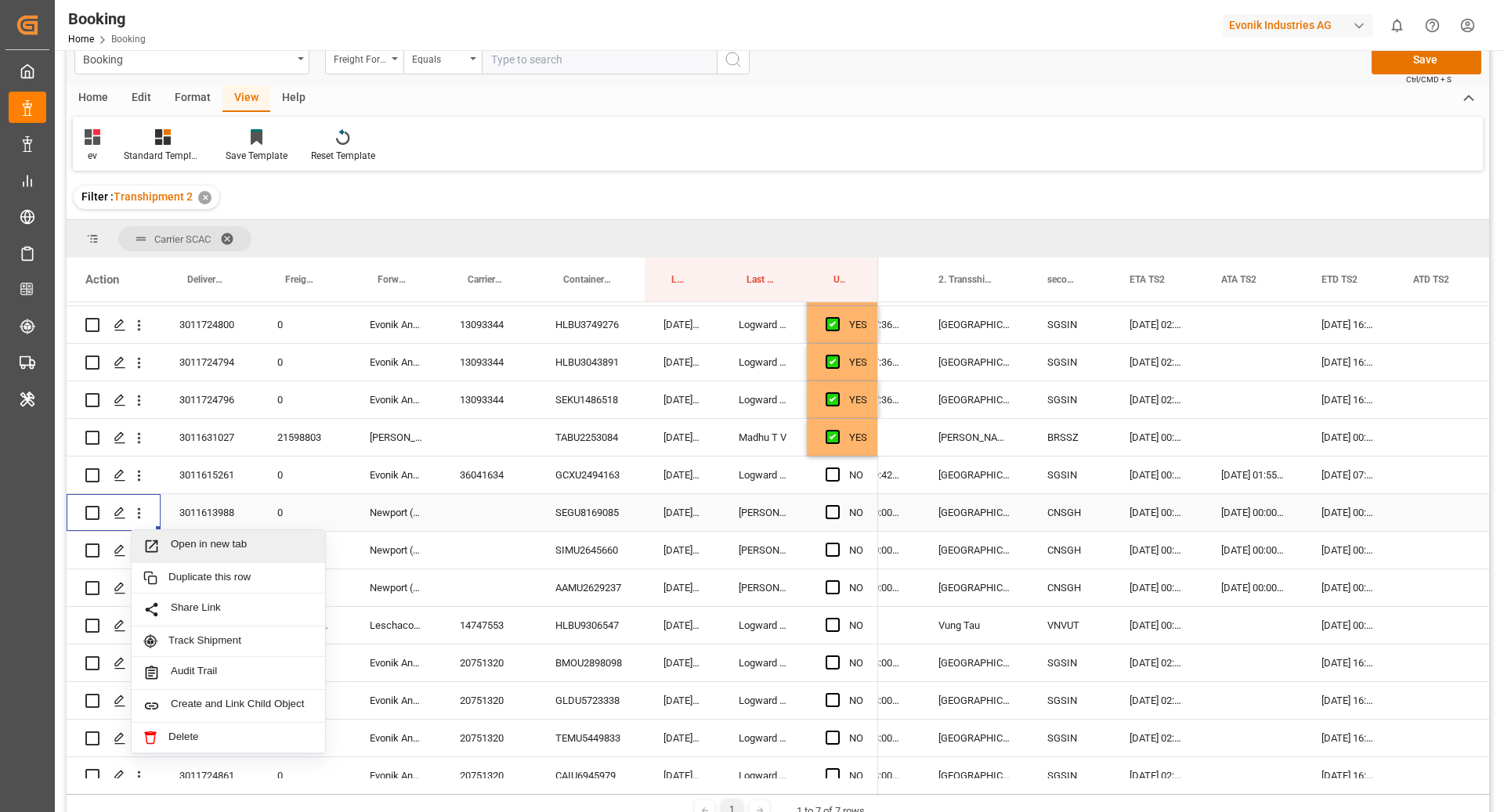
click at [178, 538] on span "Open in new tab" at bounding box center [242, 546] width 142 height 16
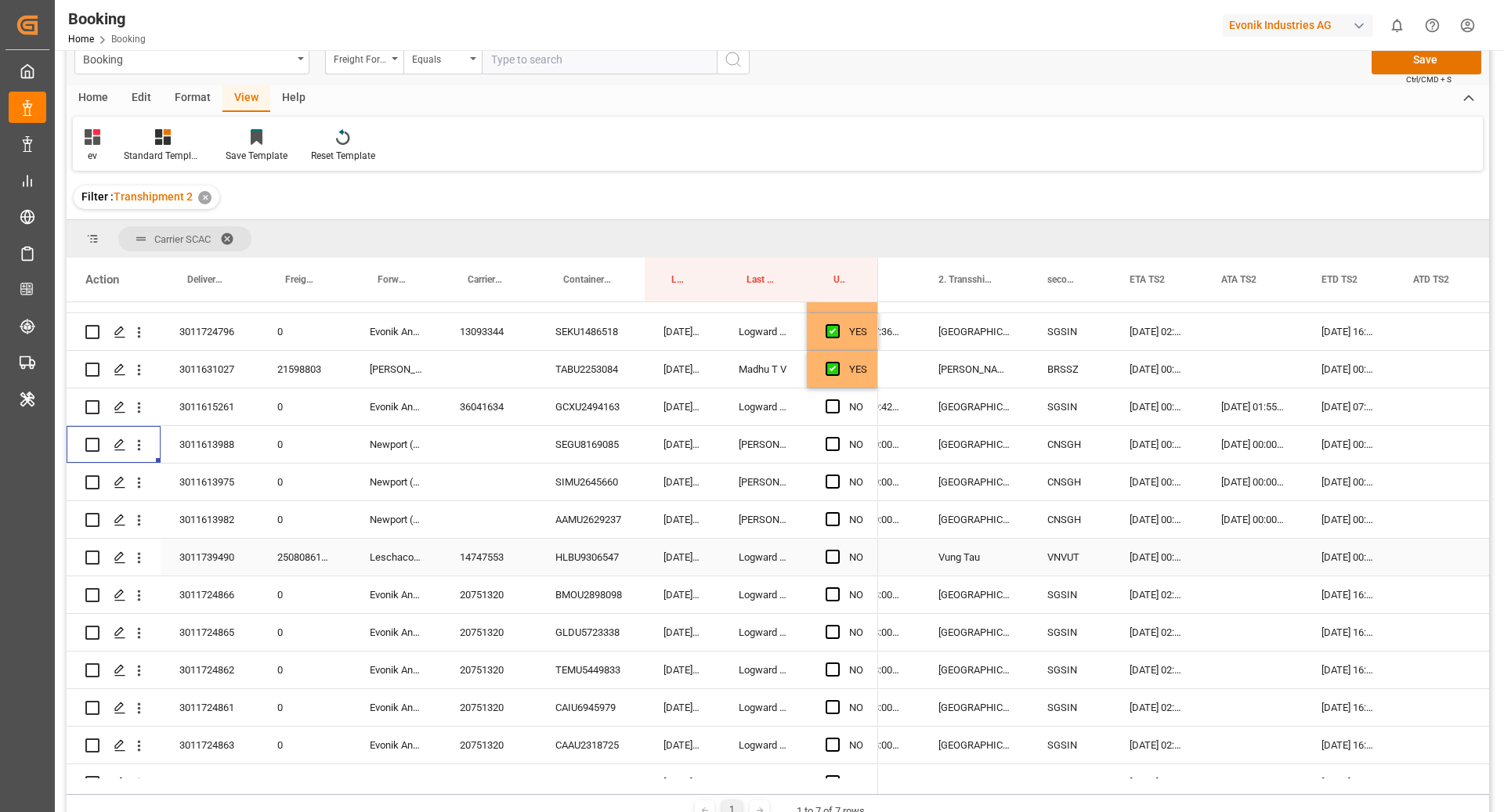
scroll to position [1009, 0]
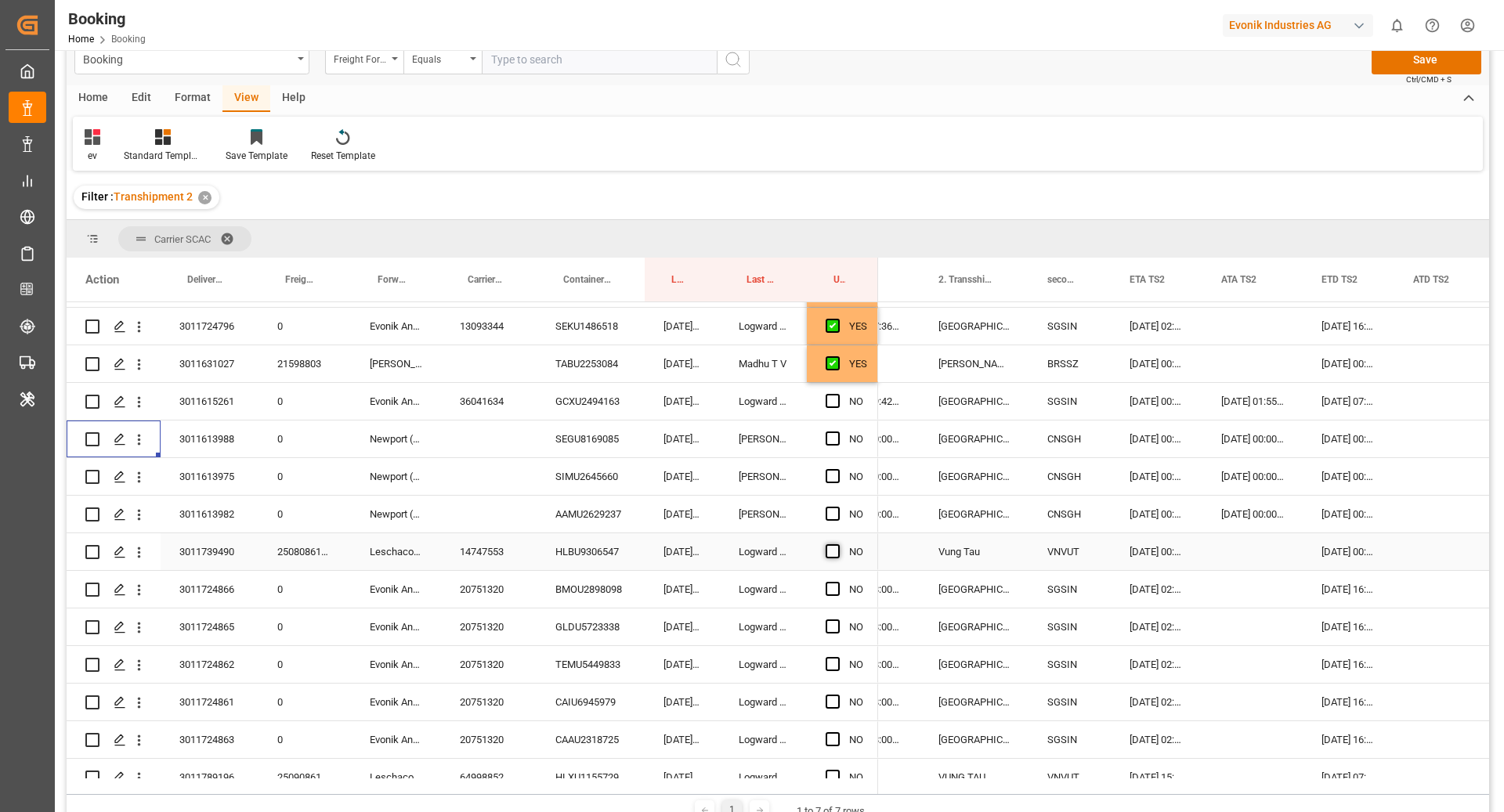
click at [833, 552] on span "Press SPACE to select this row." at bounding box center [832, 551] width 14 height 14
click at [838, 544] on input "Press SPACE to select this row." at bounding box center [838, 544] width 0 height 0
click at [837, 359] on span "Press SPACE to select this row." at bounding box center [832, 363] width 14 height 14
click at [838, 356] on input "Press SPACE to select this row." at bounding box center [838, 356] width 0 height 0
click at [864, 560] on div "YES" at bounding box center [858, 552] width 18 height 36
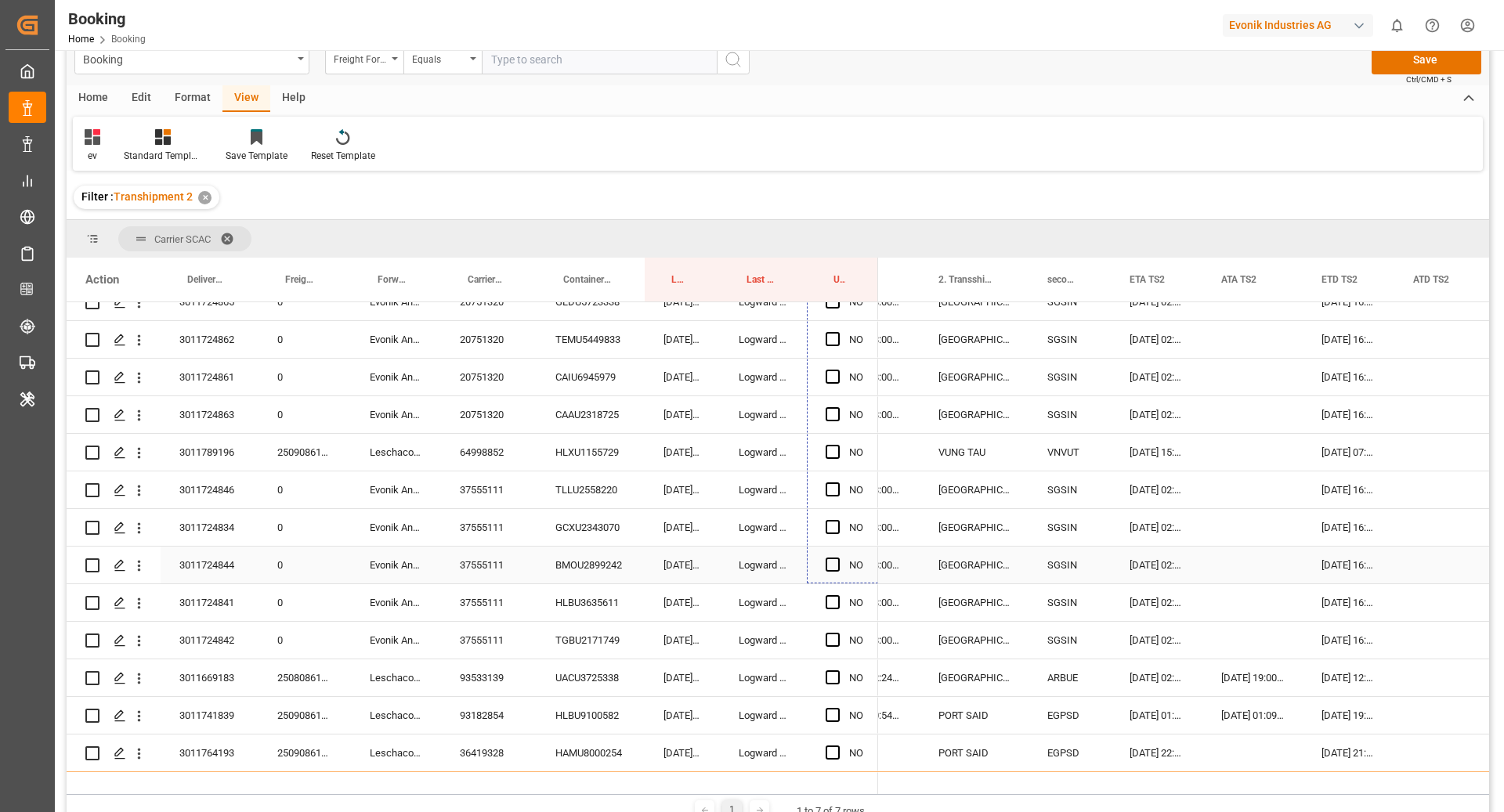
scroll to position [1336, 0]
drag, startPoint x: 877, startPoint y: 567, endPoint x: 857, endPoint y: 626, distance: 62.3
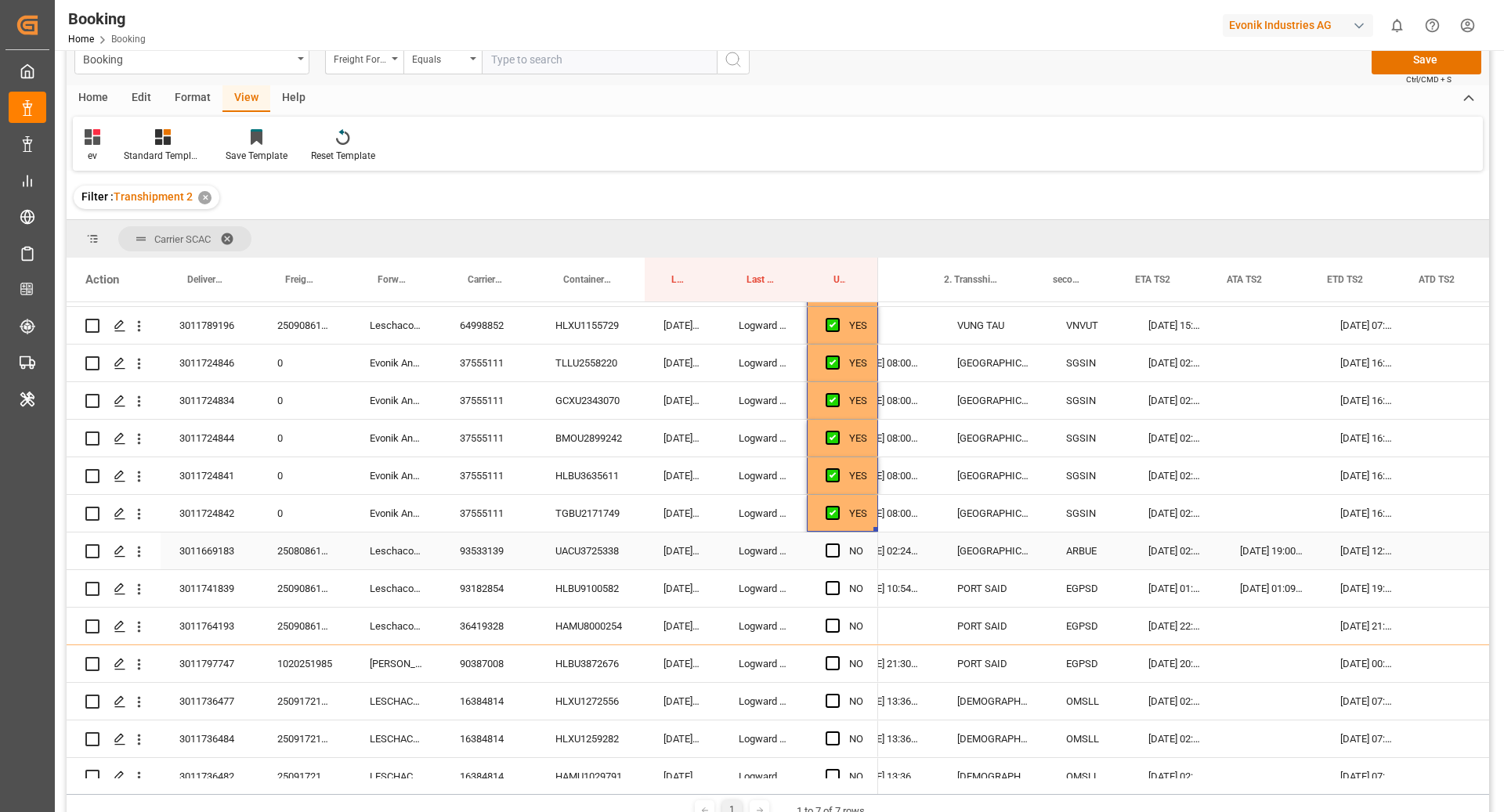
scroll to position [0, 2160]
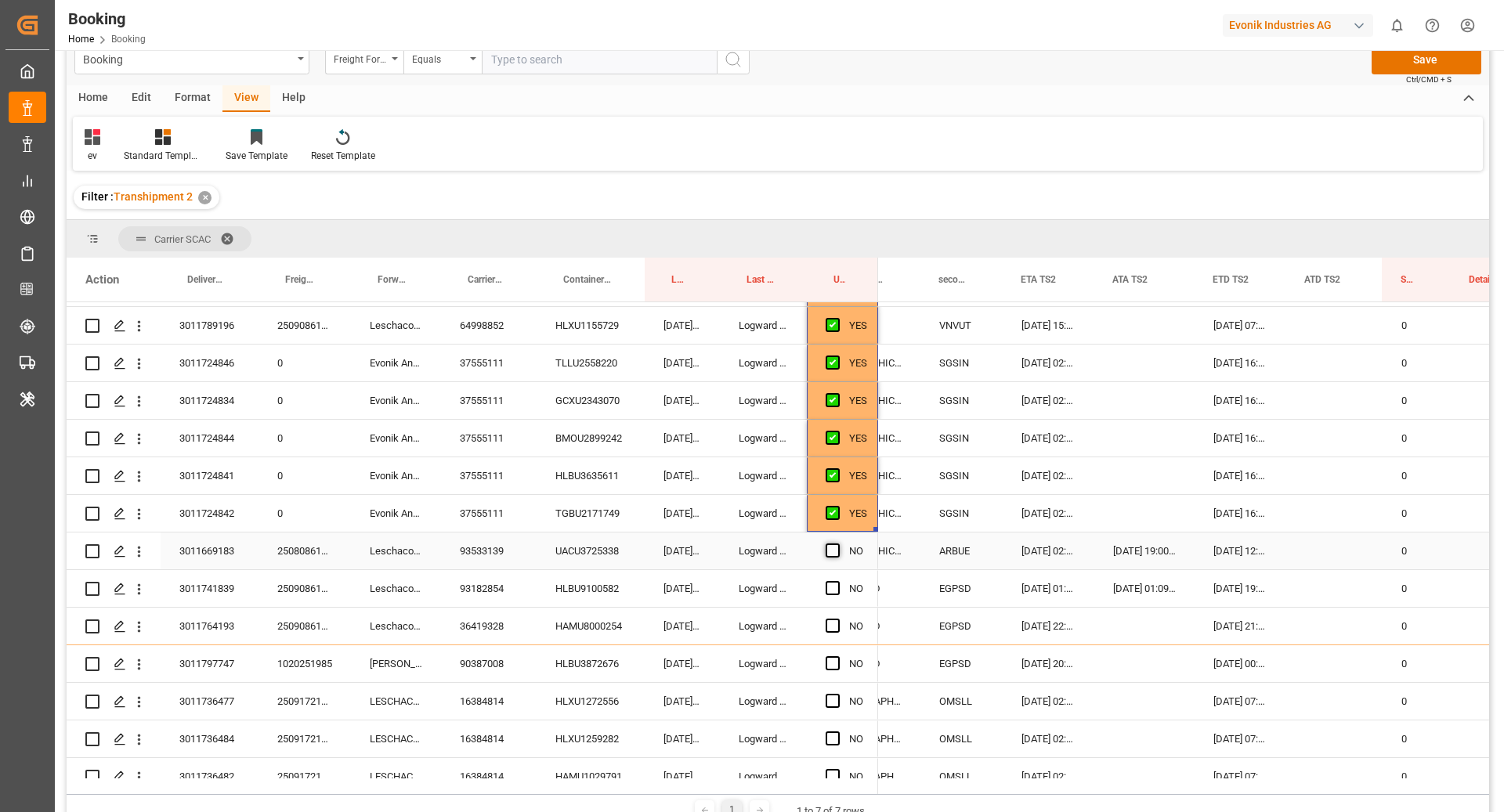
click at [838, 552] on span "Press SPACE to select this row." at bounding box center [832, 550] width 14 height 14
click at [838, 544] on input "Press SPACE to select this row." at bounding box center [838, 544] width 0 height 0
click at [829, 587] on span "Press SPACE to select this row." at bounding box center [832, 588] width 14 height 14
click at [838, 581] on input "Press SPACE to select this row." at bounding box center [838, 581] width 0 height 0
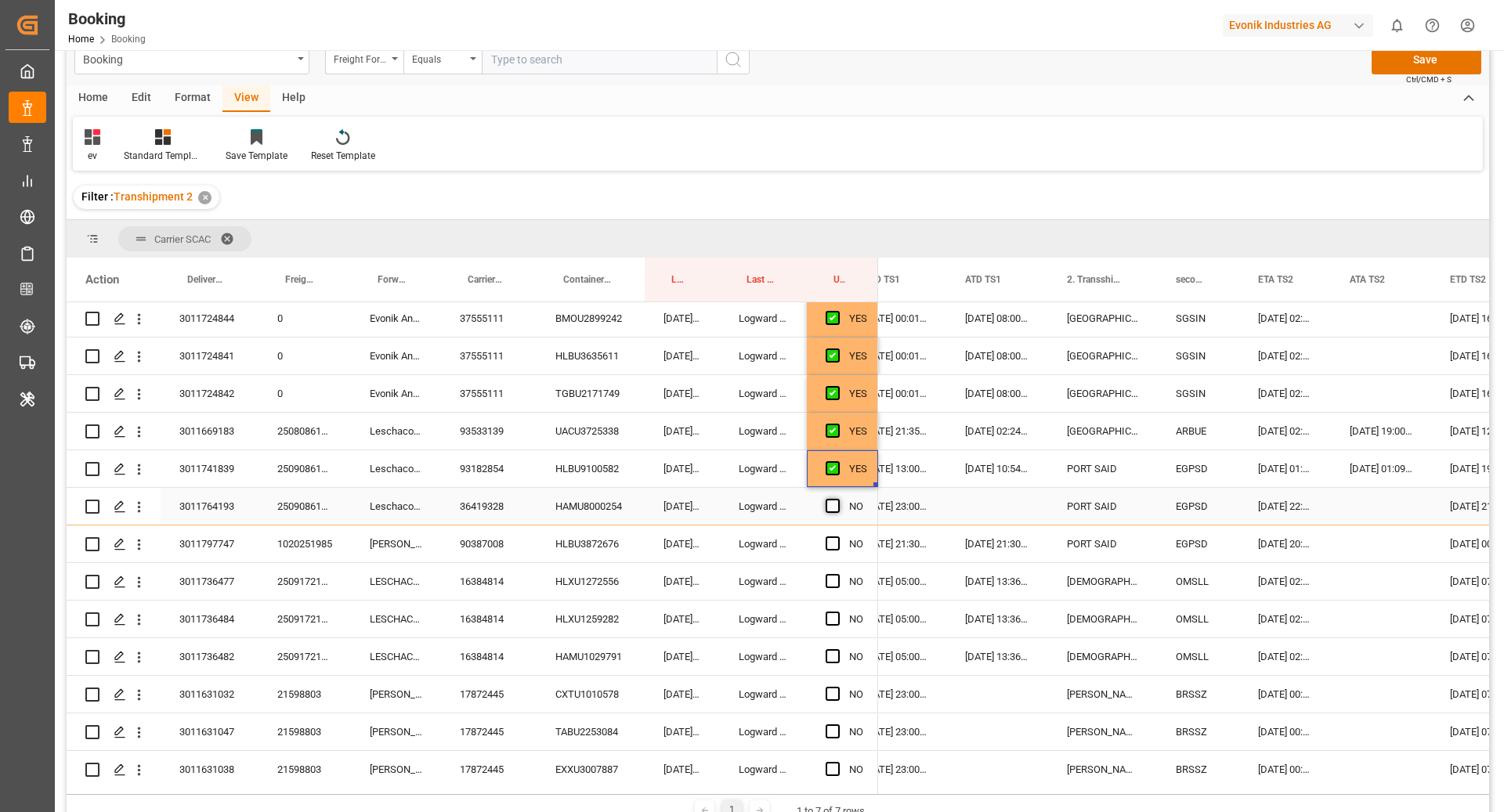
click at [835, 505] on span "Press SPACE to select this row." at bounding box center [832, 505] width 14 height 14
click at [838, 498] on input "Press SPACE to select this row." at bounding box center [838, 498] width 0 height 0
drag, startPoint x: 874, startPoint y: 521, endPoint x: 860, endPoint y: 638, distance: 117.8
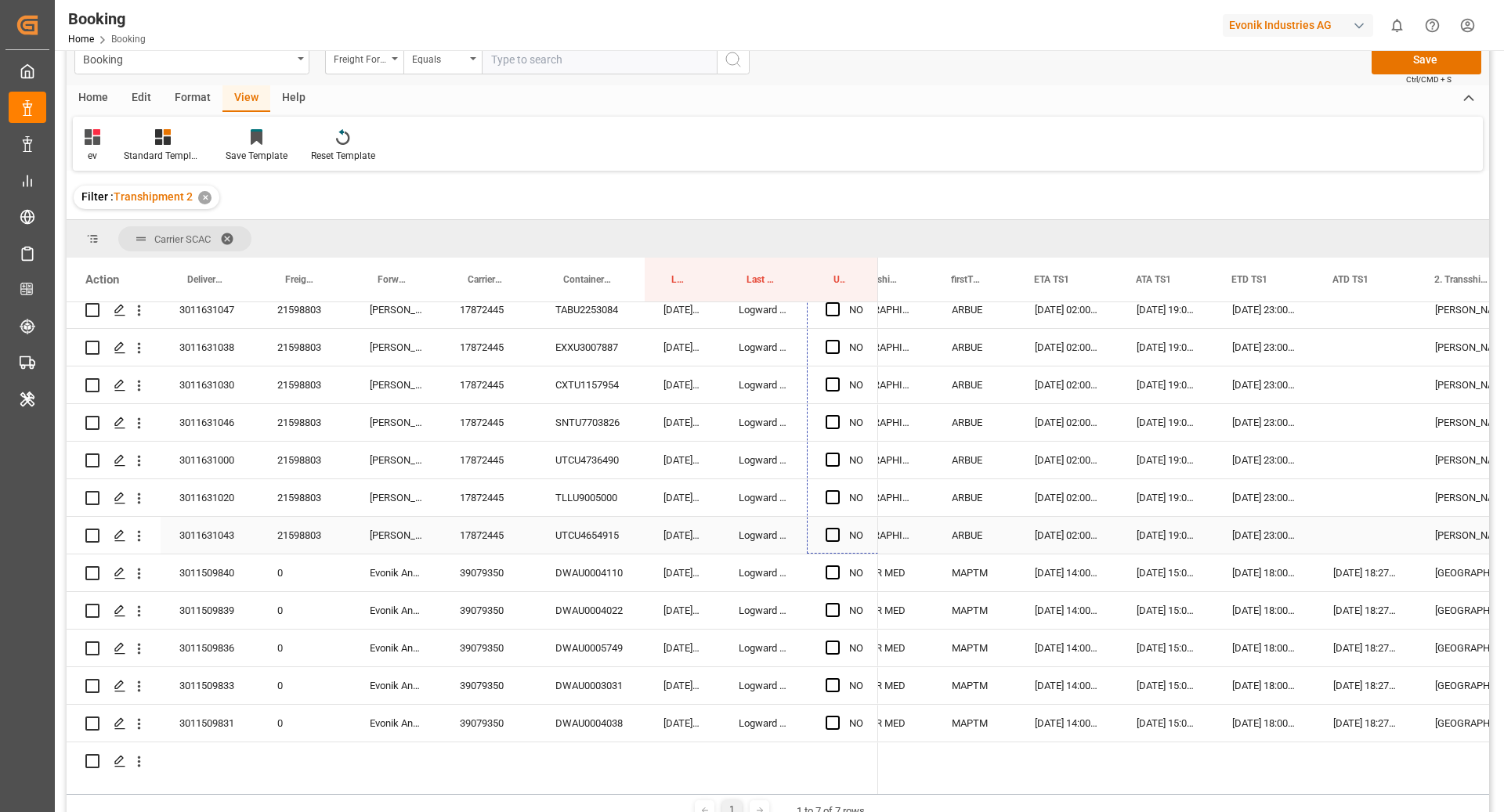
drag, startPoint x: 875, startPoint y: 527, endPoint x: 840, endPoint y: 529, distance: 35.1
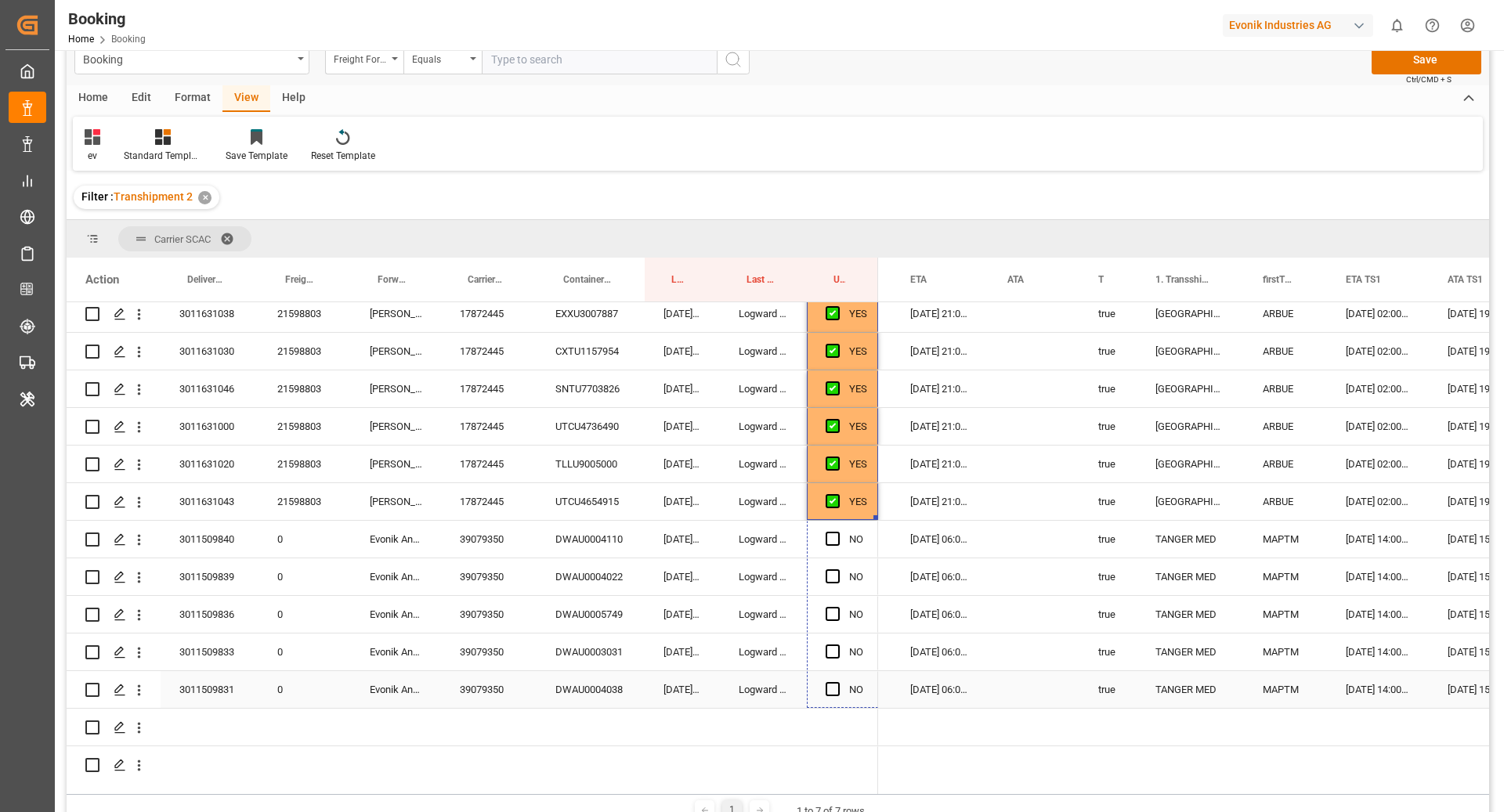
drag, startPoint x: 876, startPoint y: 517, endPoint x: 880, endPoint y: 643, distance: 126.1
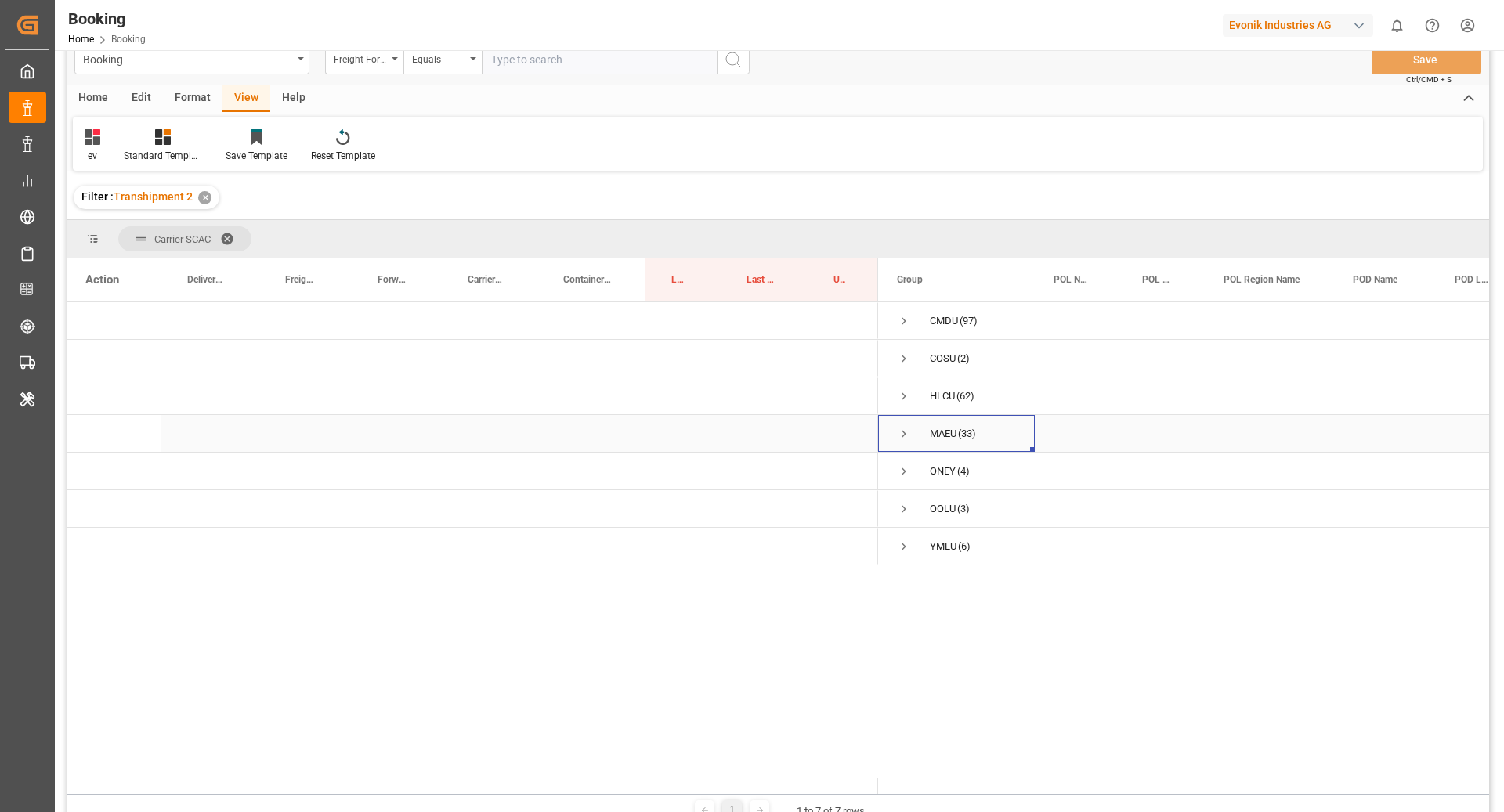
click at [904, 433] on span "Press SPACE to select this row." at bounding box center [903, 433] width 14 height 14
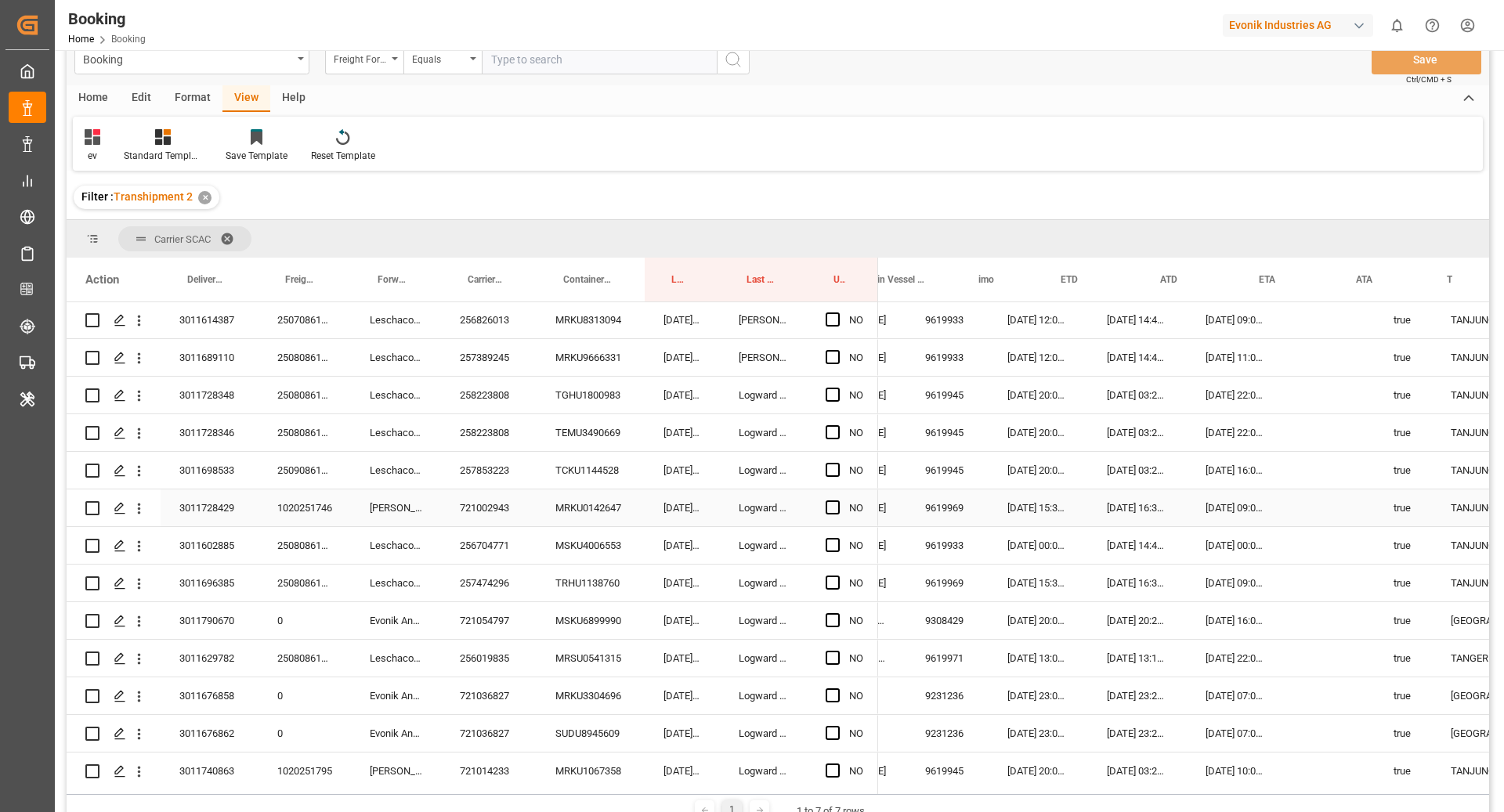
scroll to position [0, 952]
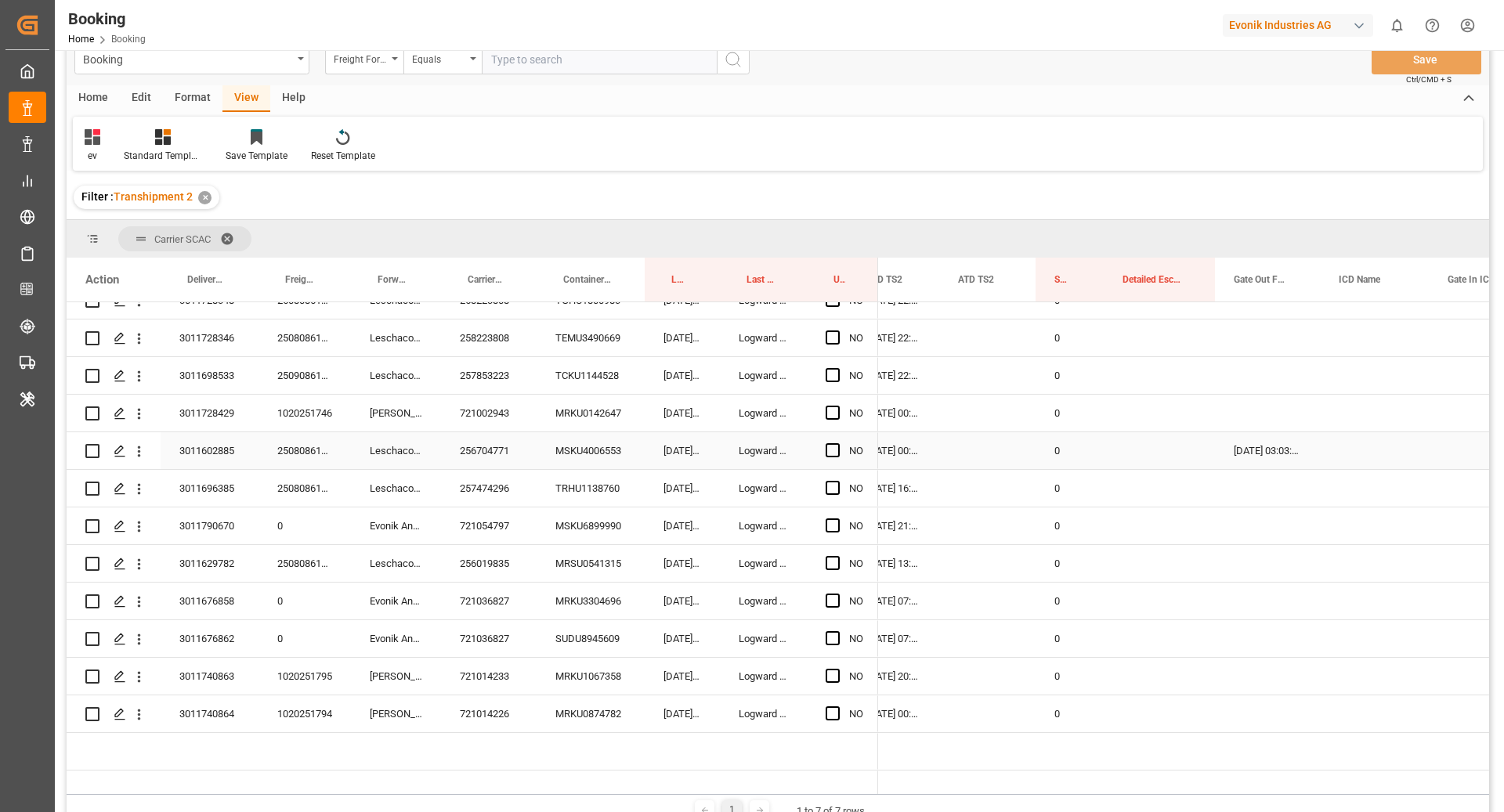
click at [1308, 435] on div "08.10.2025 03:03:00" at bounding box center [1267, 450] width 105 height 37
click at [1304, 408] on div "Press SPACE to select this row." at bounding box center [1267, 413] width 105 height 37
drag, startPoint x: 1318, startPoint y: 427, endPoint x: 1317, endPoint y: 448, distance: 21.0
click at [841, 713] on div "Press SPACE to select this row." at bounding box center [837, 714] width 24 height 36
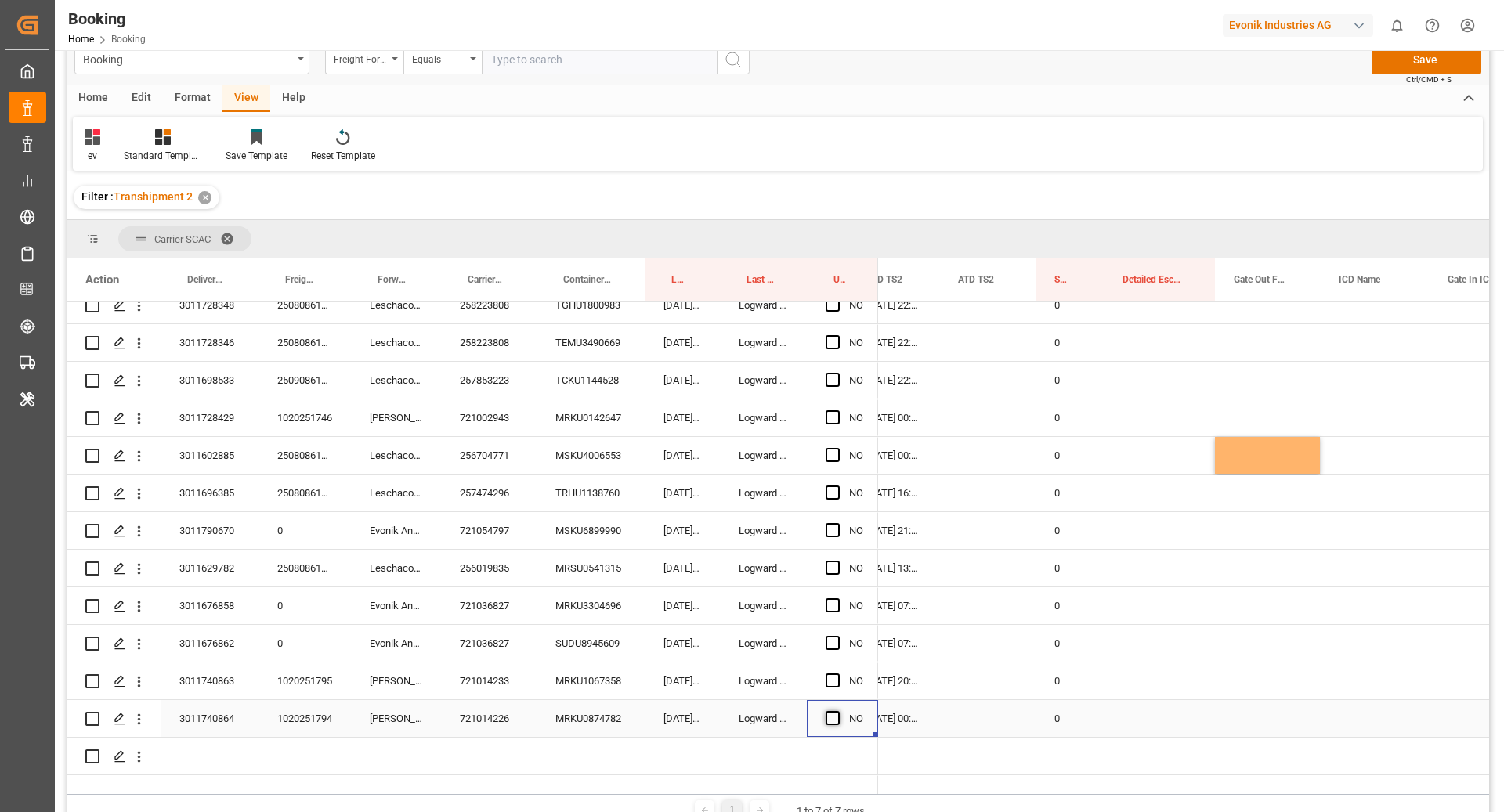
click at [836, 715] on span "Press SPACE to select this row." at bounding box center [832, 718] width 14 height 14
click at [838, 711] on input "Press SPACE to select this row." at bounding box center [838, 711] width 0 height 0
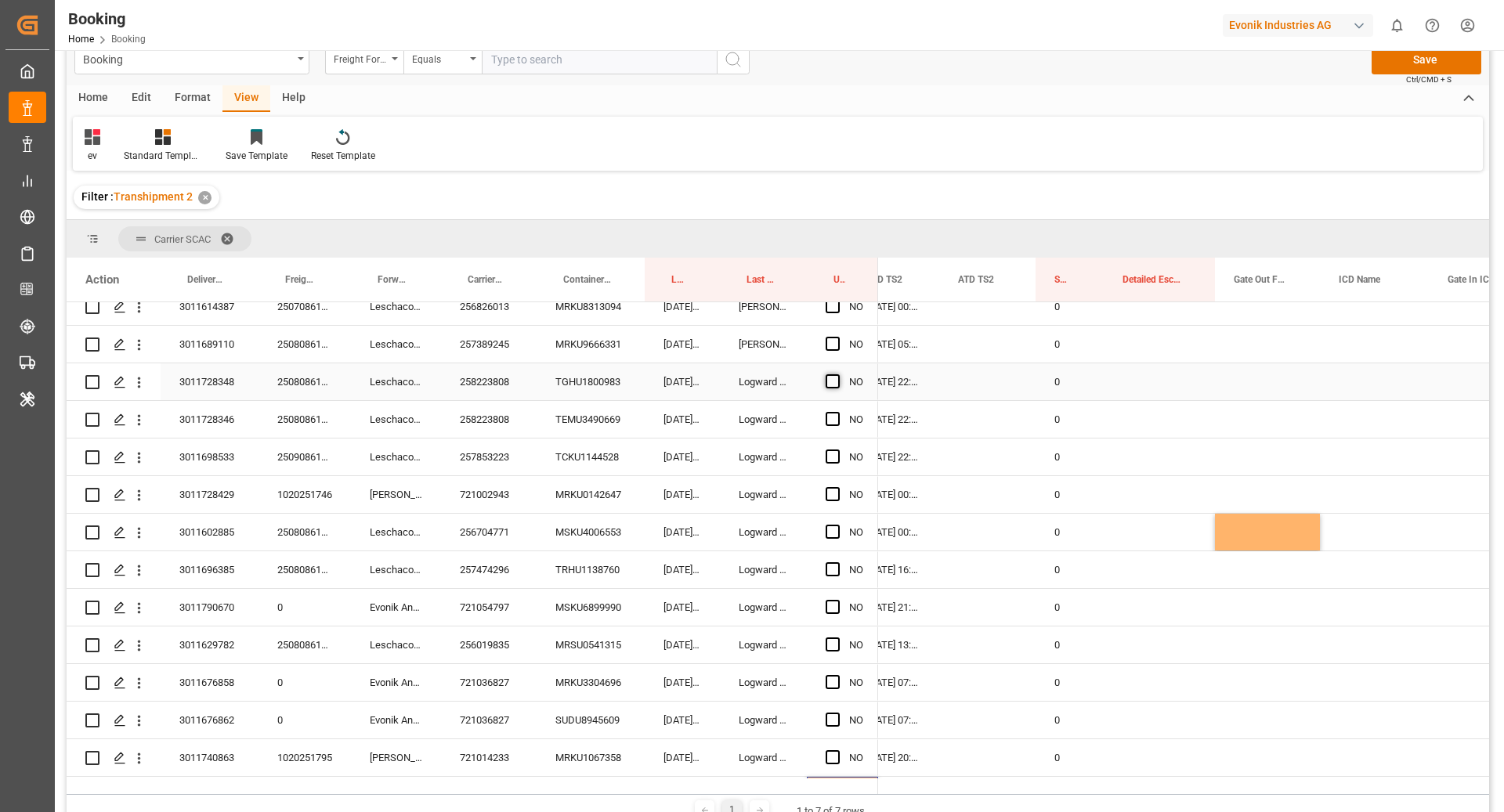
click at [833, 379] on span "Press SPACE to select this row." at bounding box center [832, 381] width 14 height 14
click at [838, 374] on input "Press SPACE to select this row." at bounding box center [838, 374] width 0 height 0
click at [876, 401] on div "NO" at bounding box center [842, 419] width 71 height 37
click at [849, 387] on div "YES" at bounding box center [858, 382] width 18 height 36
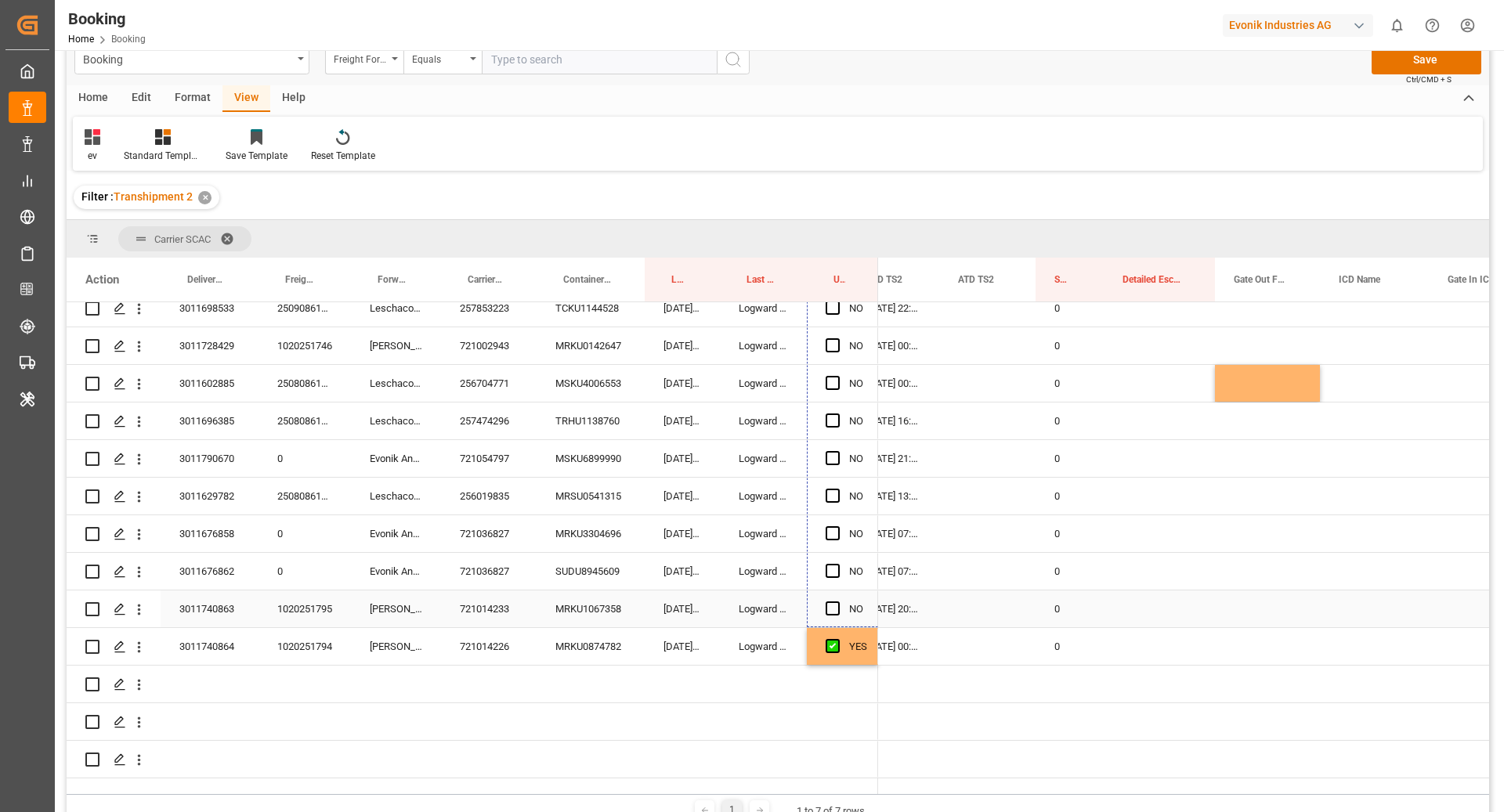
drag, startPoint x: 877, startPoint y: 396, endPoint x: 888, endPoint y: 633, distance: 237.3
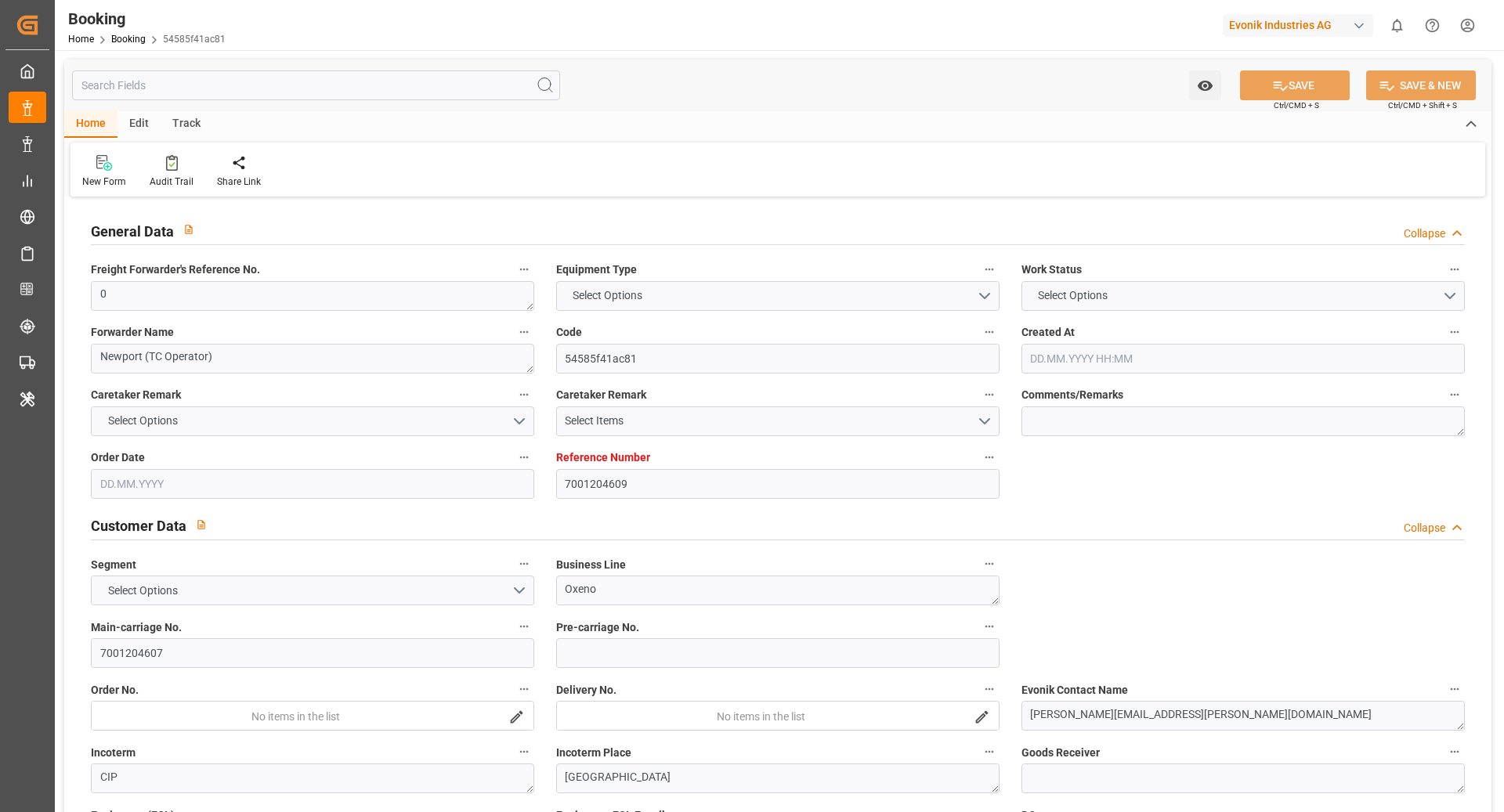
type input "7001204609"
type input "9632167"
type input "Hapag Lloyd"
type input "Hapag Lloyd Aktiengesellschaft"
type input "NLRTM"
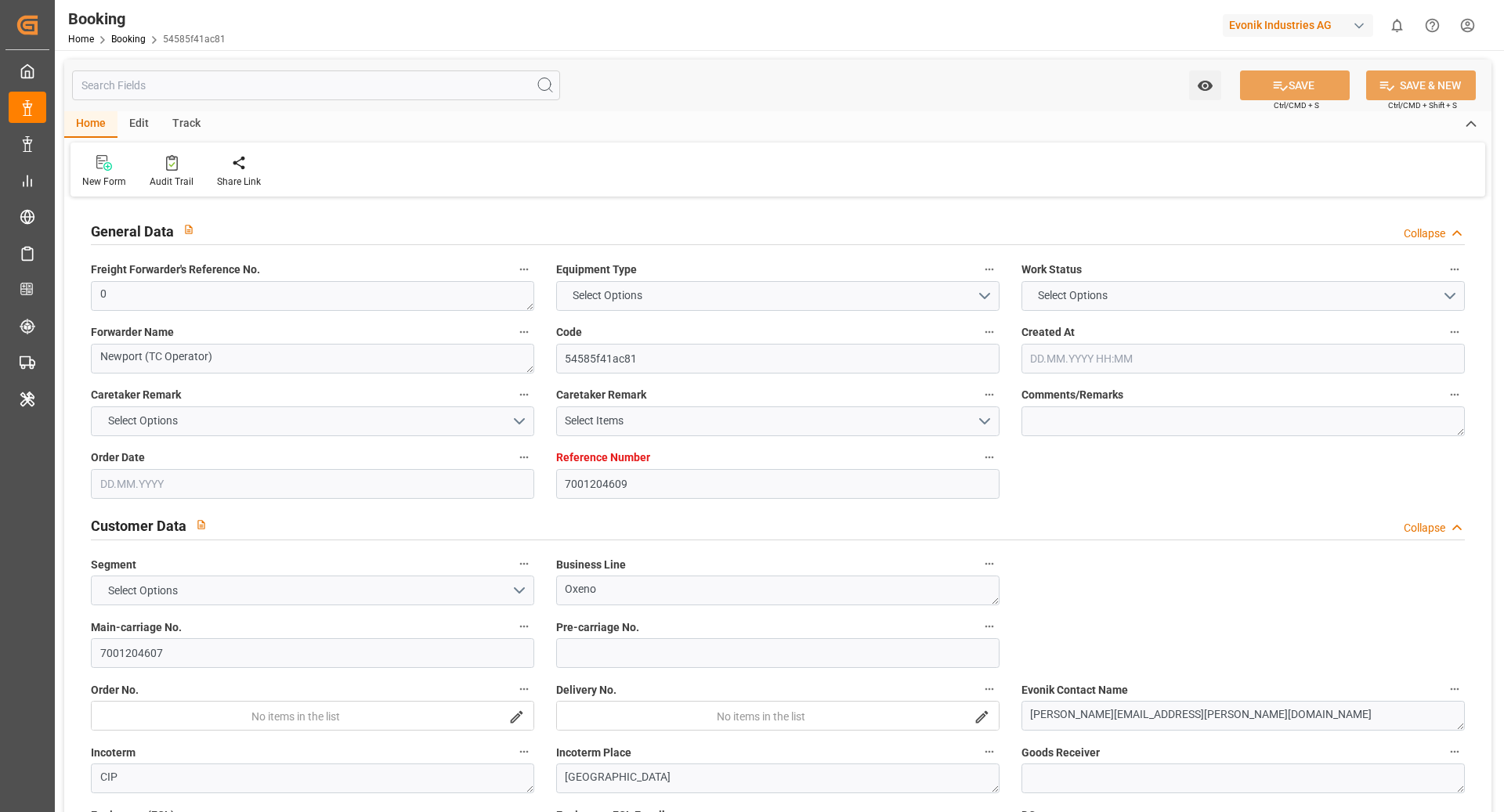
type input "CNNJG"
type input "SGSIN"
type input "CNSGH"
type input "0"
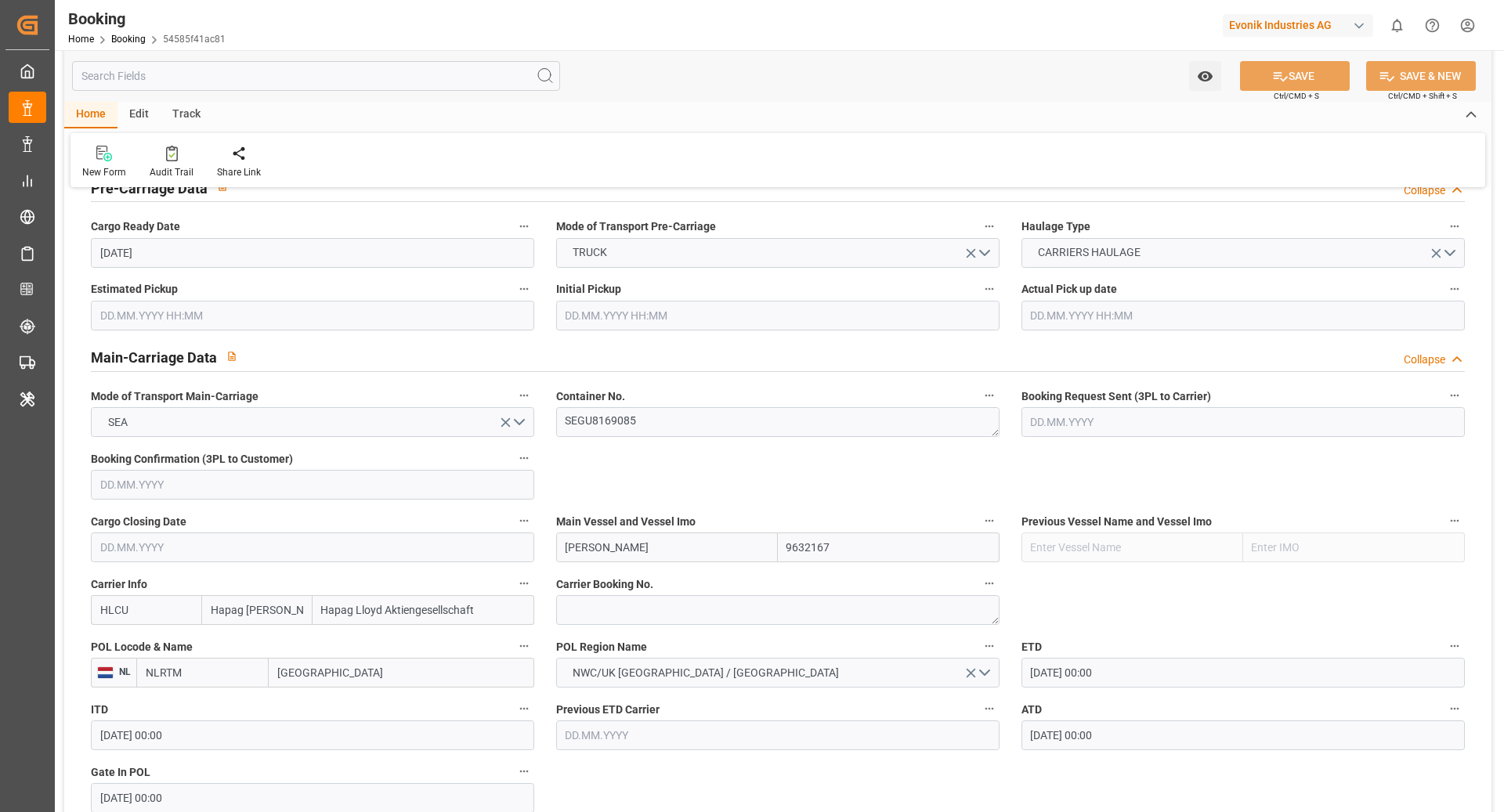
type input "25.06.2025 11:30"
type input "25.06.2025"
type input "[DATE]"
type input "18.07.2025"
type input "20.07.2025 00:00"
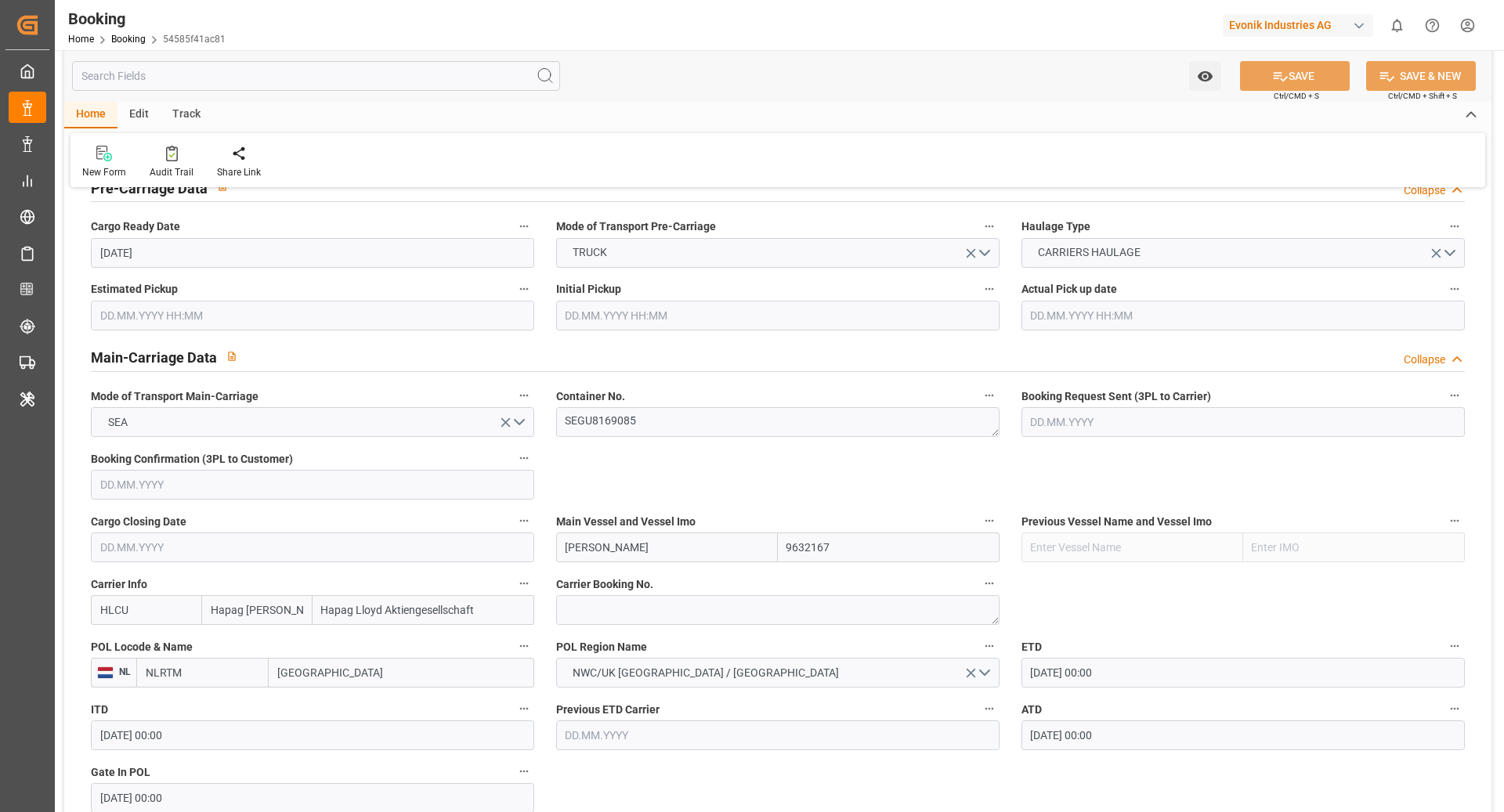
type input "20.07.2025 00:00"
type input "15.07.2025 00:00"
type input "18.09.2025 00:00"
type input "12.09.2025 00:00"
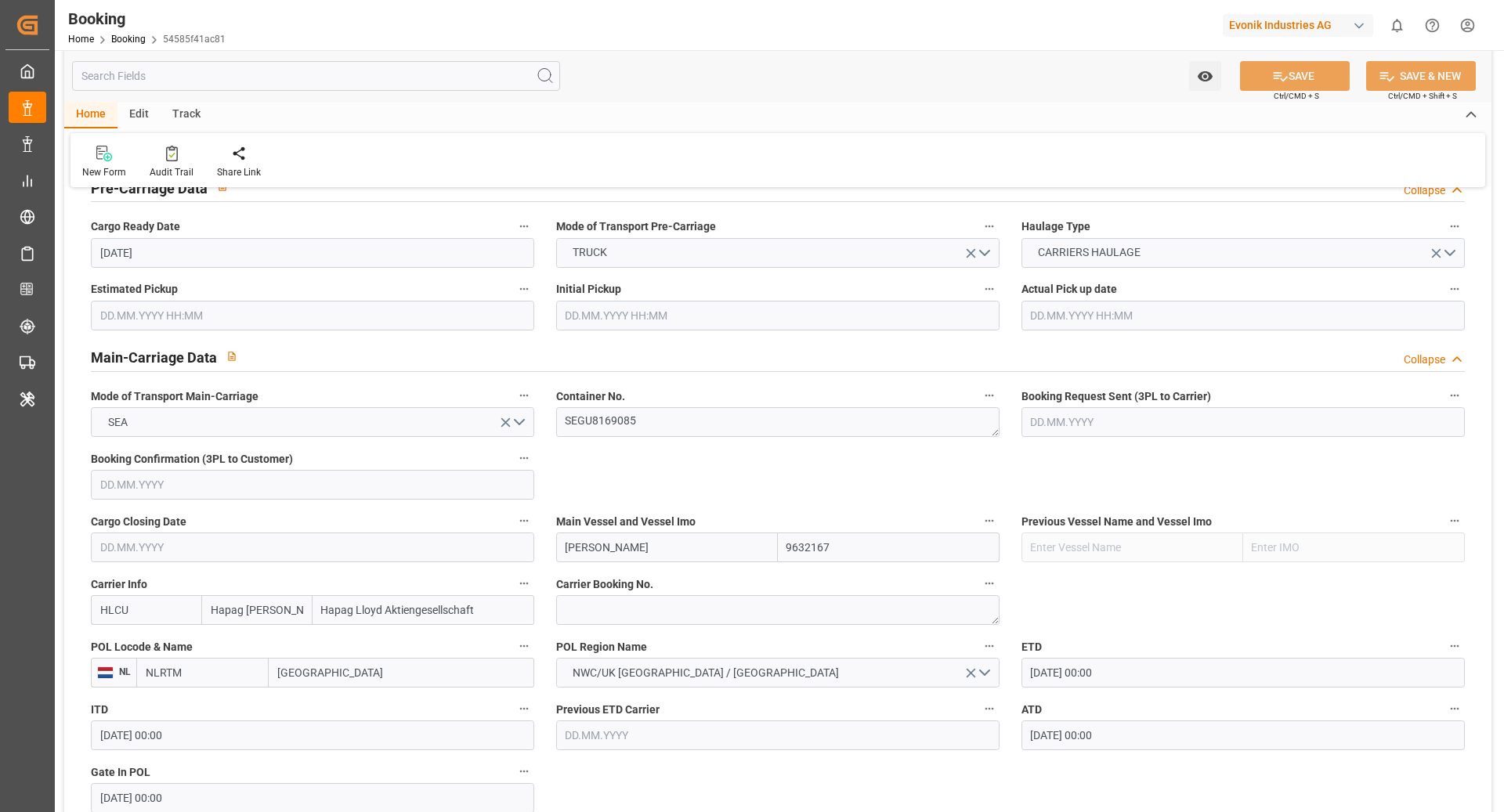
type input "30.08.2025 00:00"
type input "01.09.2025 00:00"
type input "25.08.2025 00:00"
type input "05.09.2025 00:00"
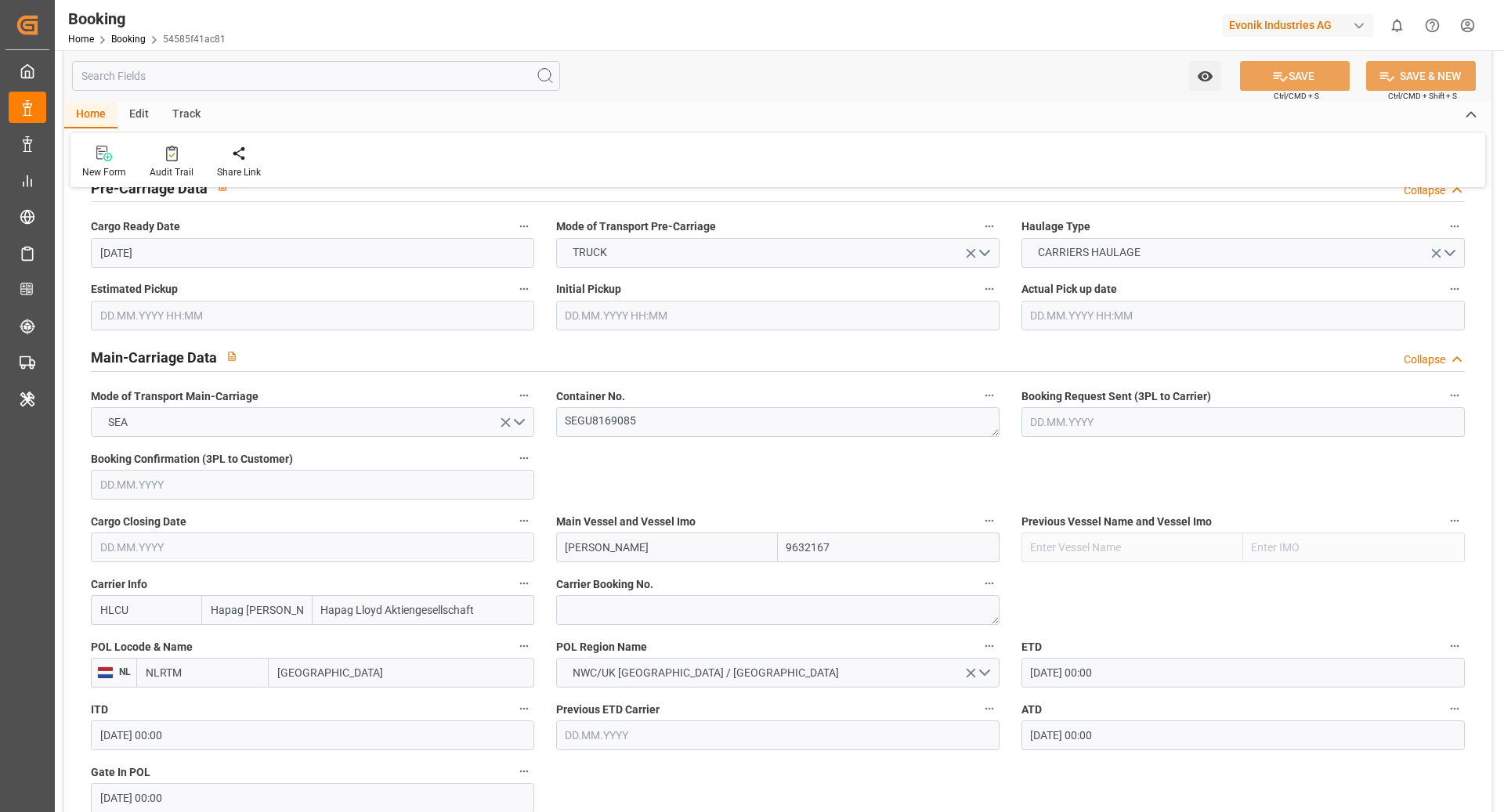
type input "30.08.2025 00:00"
type input "08.09.2025 00:00"
type input "14.09.2025 00:00"
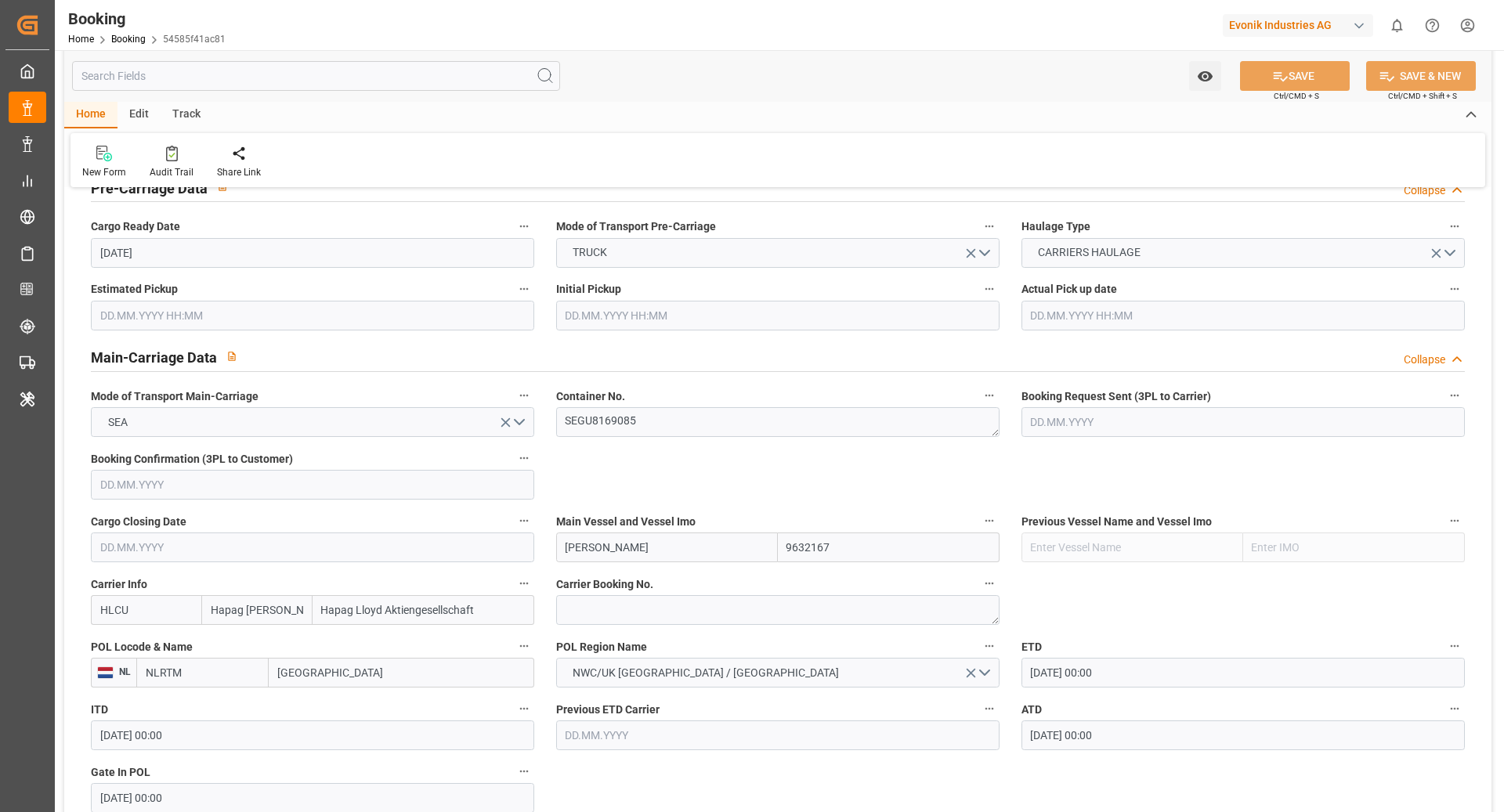
type input "10.09.2025 00:00"
type input "15.07.2025"
type input "08.10.2025 05:48"
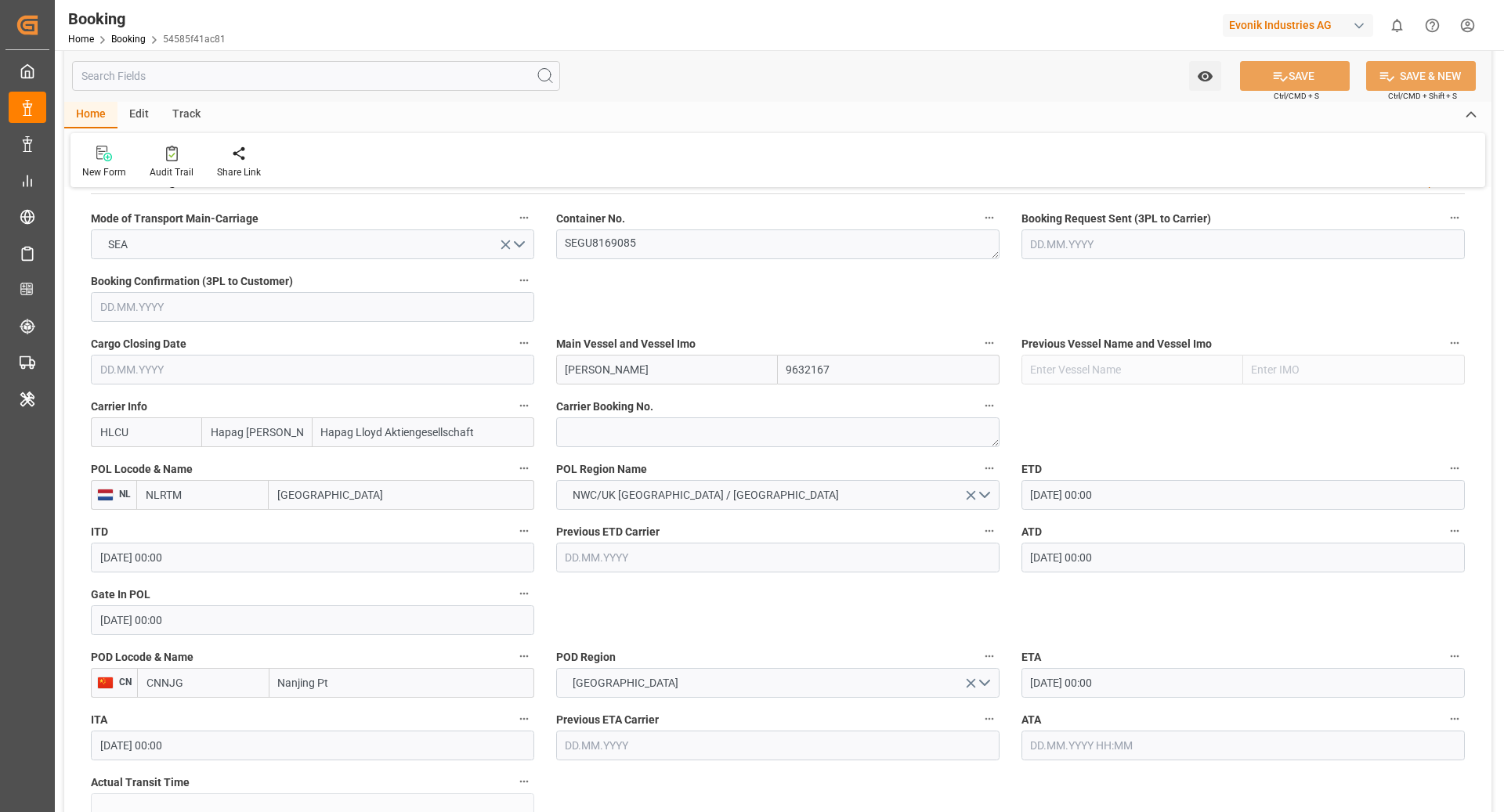
scroll to position [1107, 0]
